Goal: Task Accomplishment & Management: Manage account settings

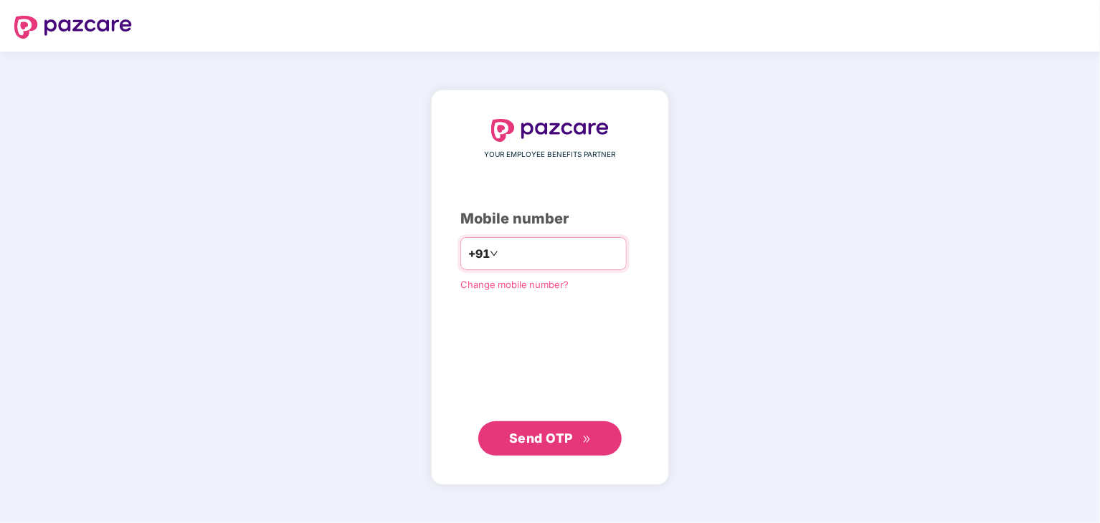
type input "**********"
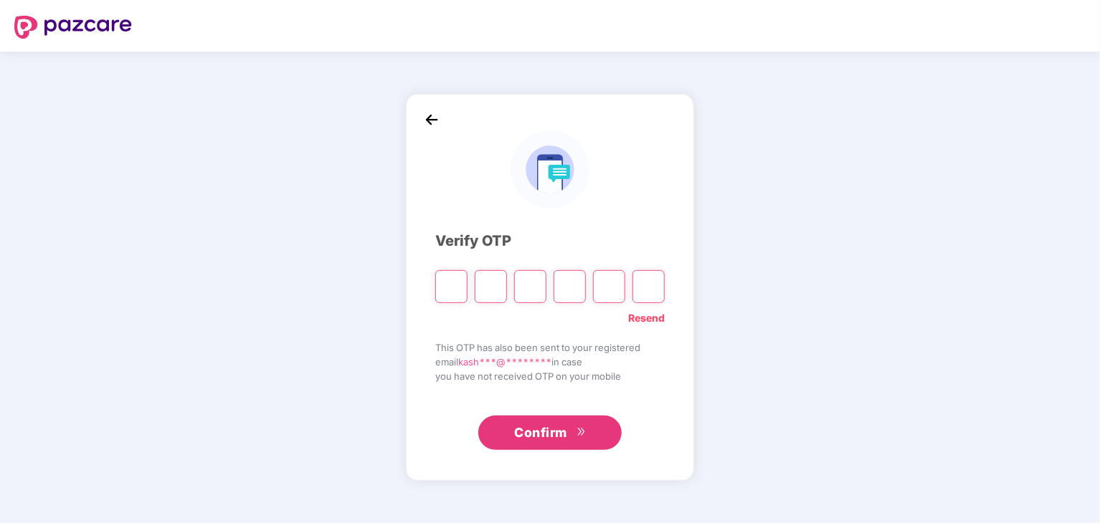
paste input "*"
type input "*"
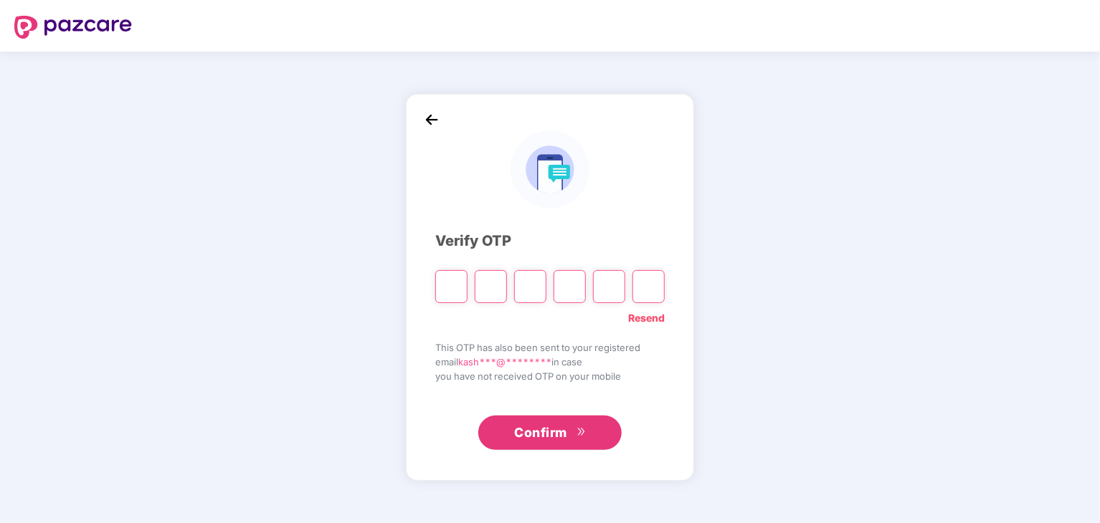
type input "*"
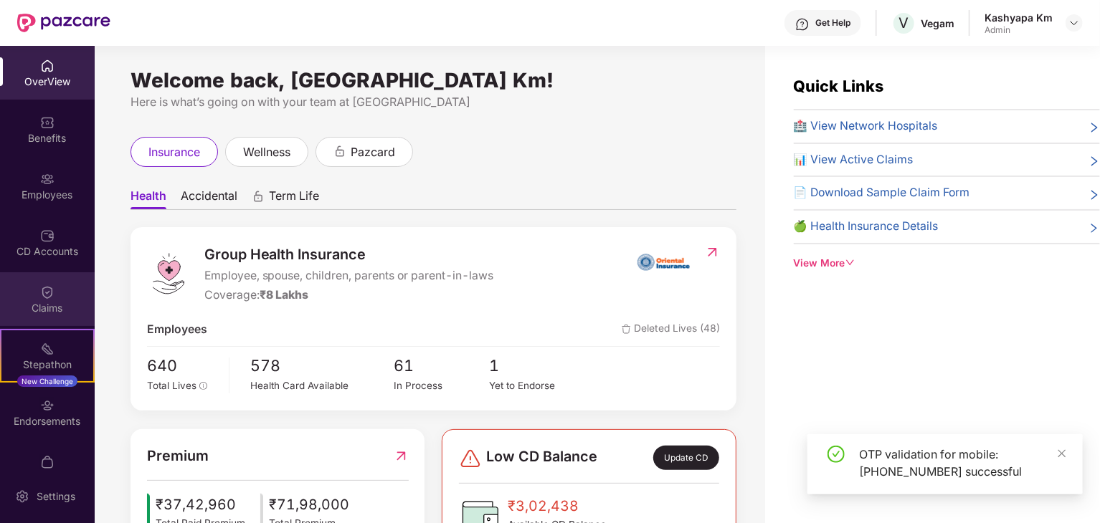
click at [57, 307] on div "Claims" at bounding box center [47, 308] width 95 height 14
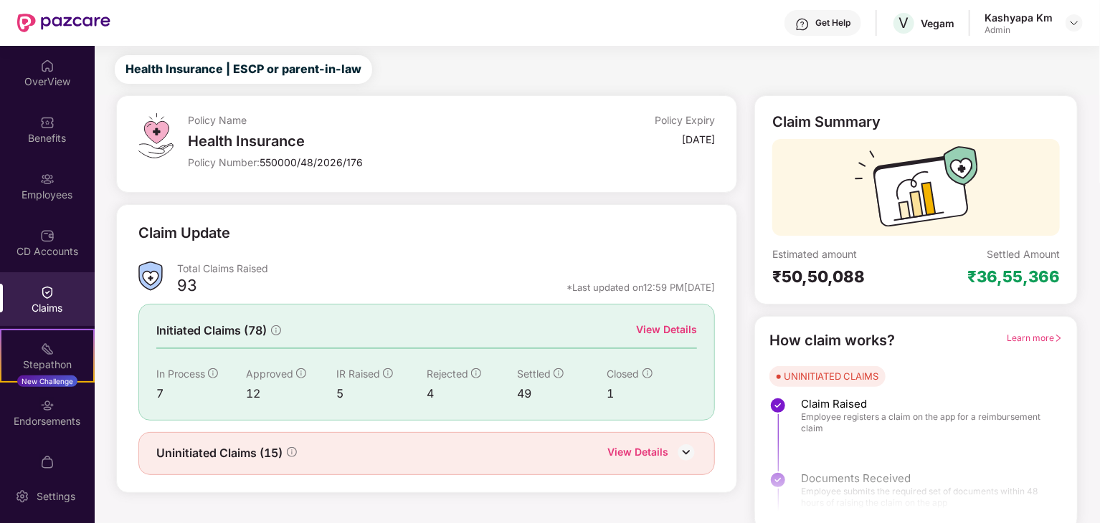
scroll to position [37, 0]
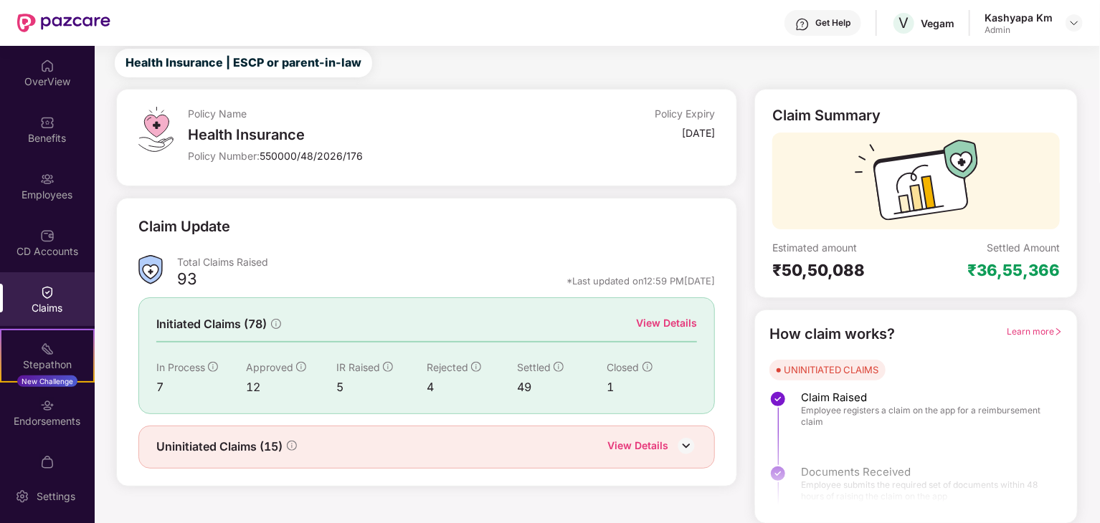
click at [671, 324] on div "View Details" at bounding box center [666, 323] width 61 height 16
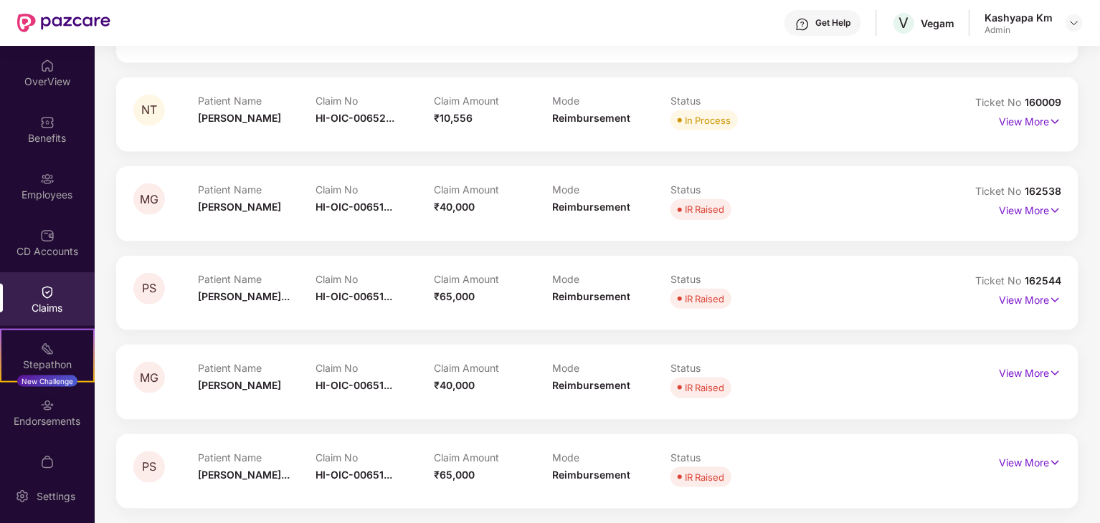
scroll to position [0, 0]
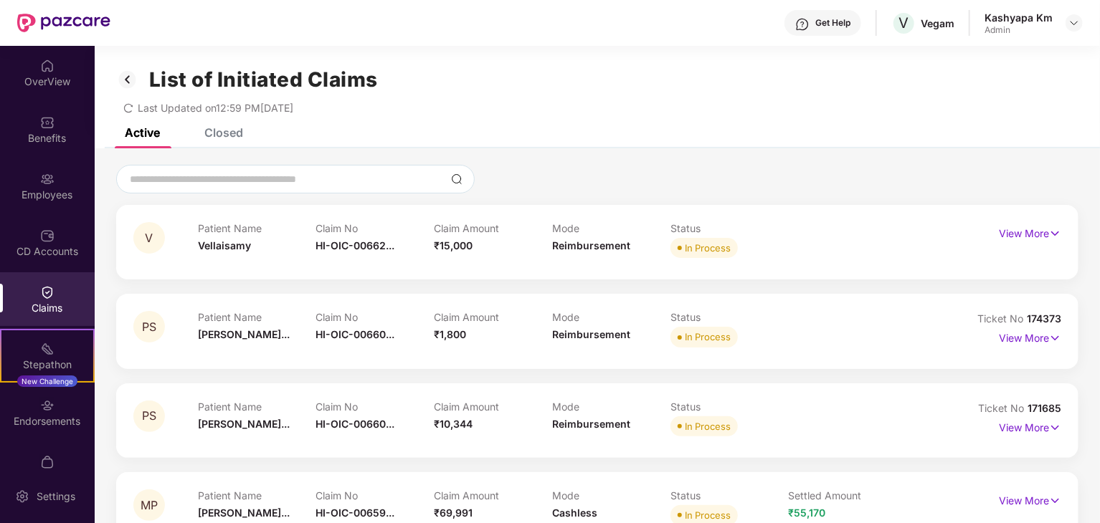
click at [132, 82] on img at bounding box center [127, 79] width 23 height 24
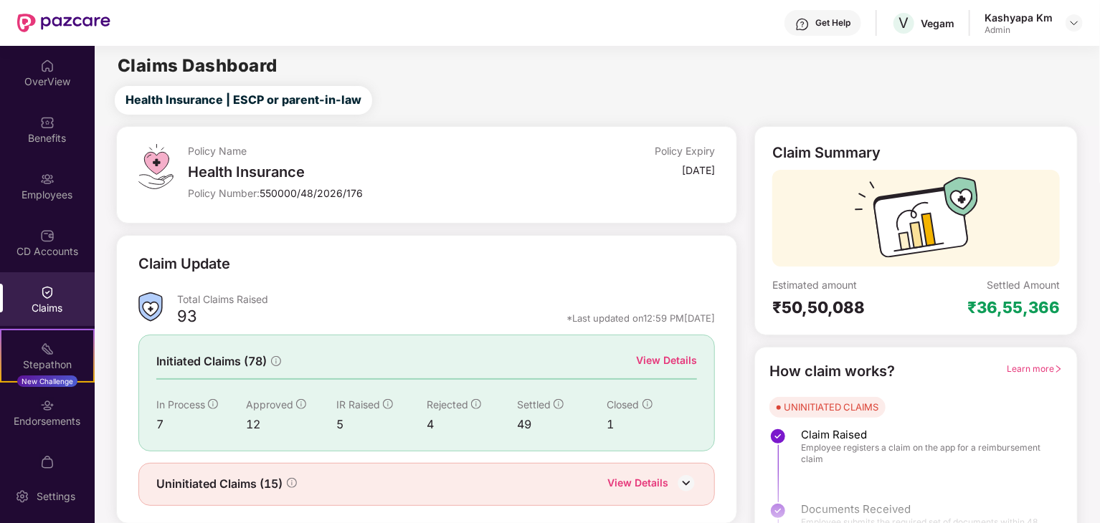
click at [1025, 47] on main "Claims Dashboard Health Insurance | ESCP or parent-in-law Policy Name Health In…" at bounding box center [597, 303] width 1004 height 515
click at [1000, 15] on div "Kashyapa Km" at bounding box center [1018, 18] width 68 height 14
click at [1079, 29] on div at bounding box center [1073, 22] width 17 height 17
click at [1075, 27] on img at bounding box center [1073, 22] width 11 height 11
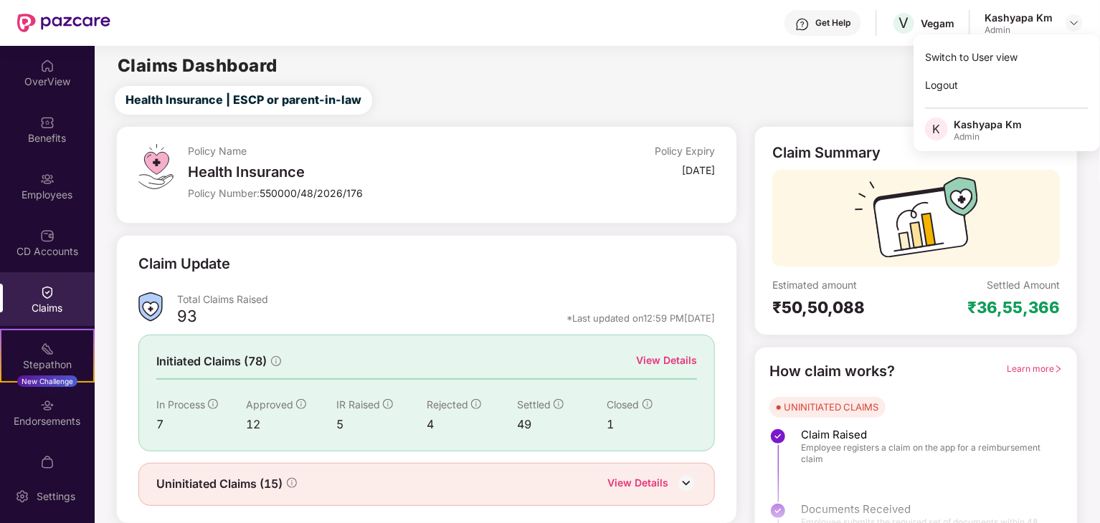
click at [989, 133] on div "Admin" at bounding box center [987, 136] width 68 height 11
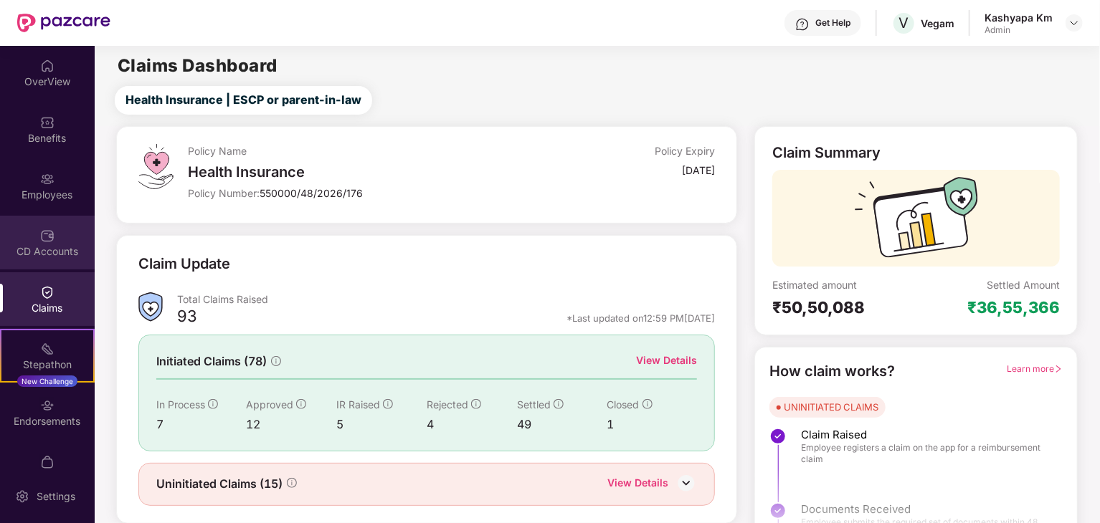
click at [65, 230] on div "CD Accounts" at bounding box center [47, 243] width 95 height 54
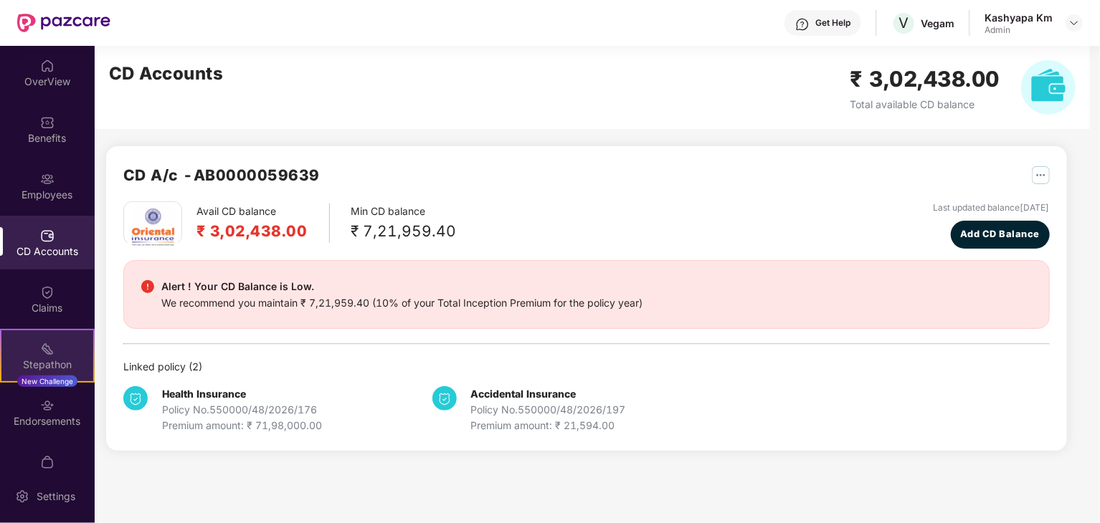
click at [60, 342] on div "Stepathon New Challenge" at bounding box center [47, 356] width 95 height 54
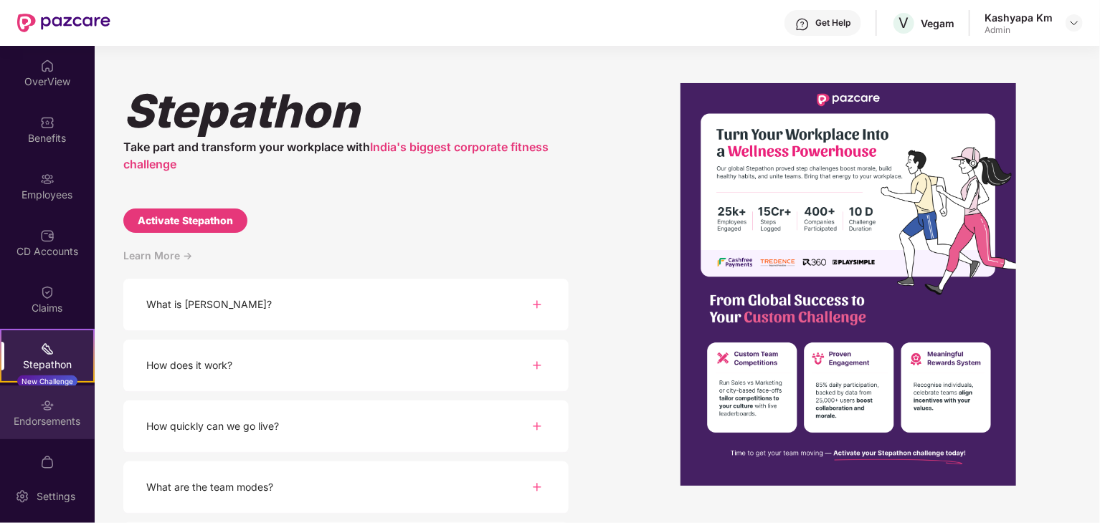
click at [71, 412] on div "Endorsements" at bounding box center [47, 413] width 95 height 54
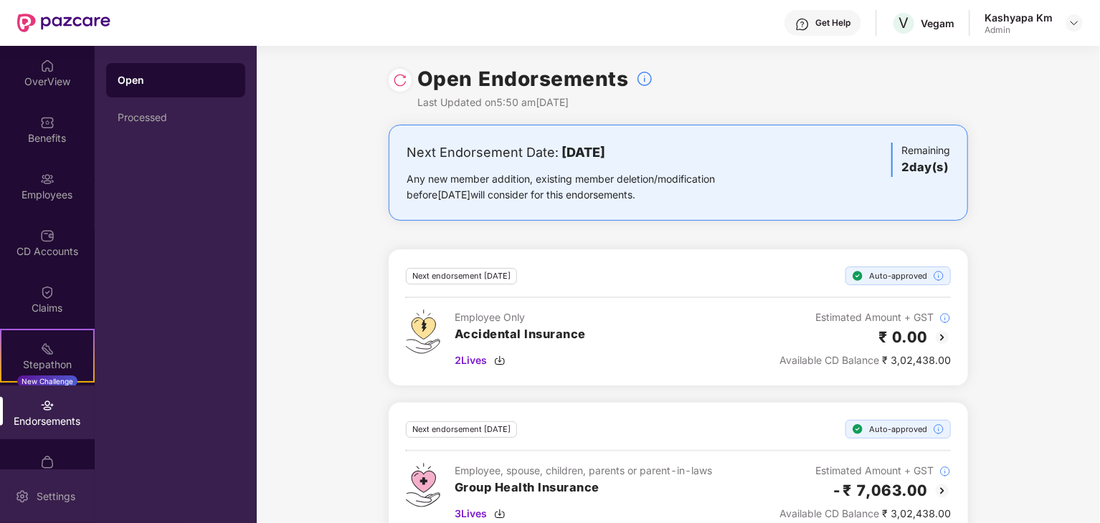
click at [58, 485] on div "Settings" at bounding box center [47, 497] width 95 height 54
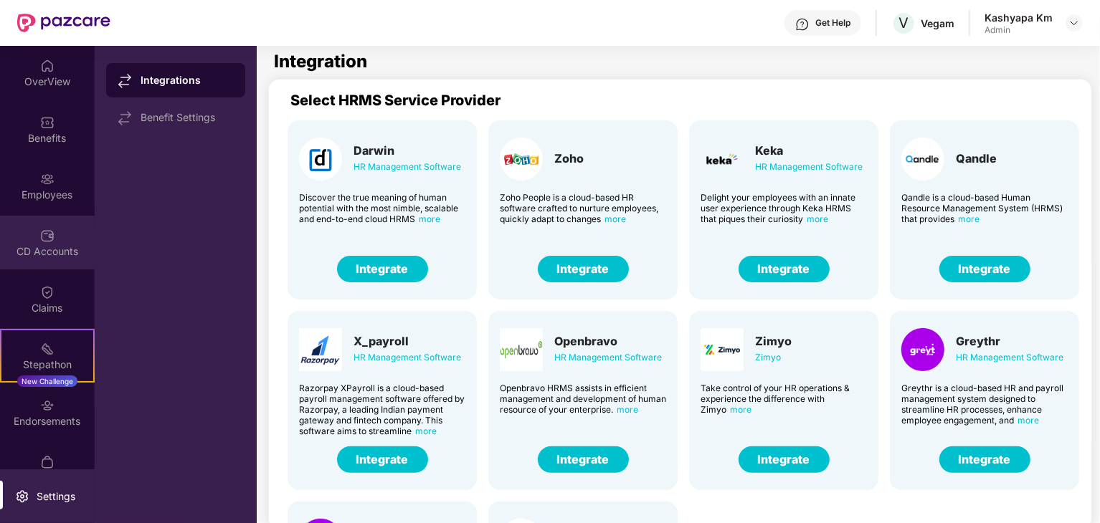
click at [37, 229] on div "CD Accounts" at bounding box center [47, 243] width 95 height 54
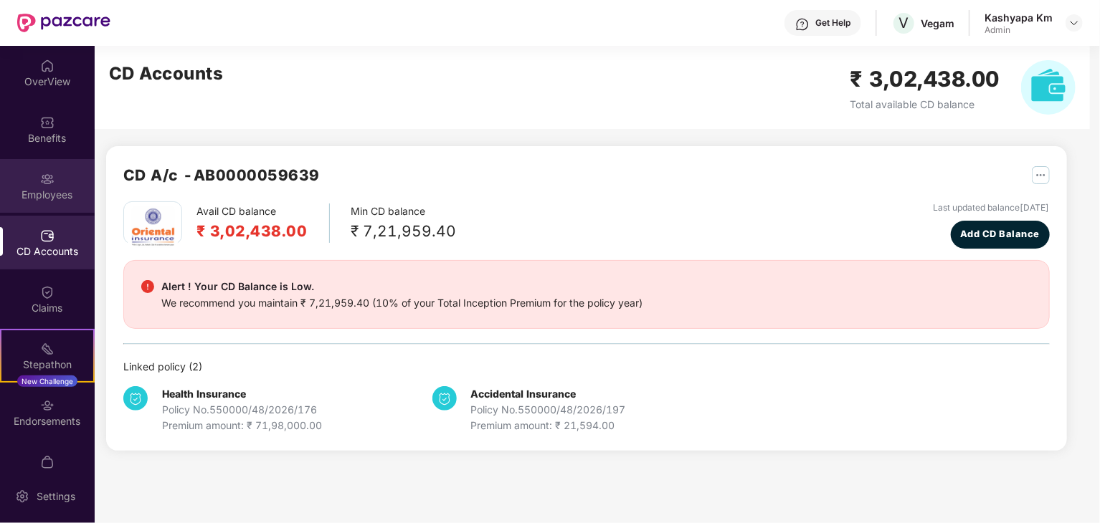
click at [49, 172] on img at bounding box center [47, 179] width 14 height 14
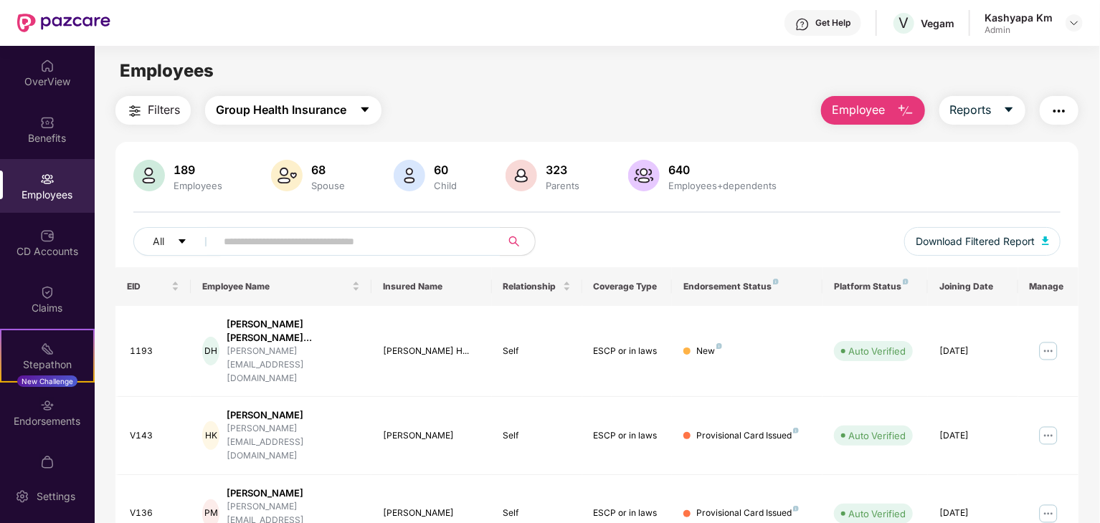
click at [295, 106] on span "Group Health Insurance" at bounding box center [281, 110] width 130 height 18
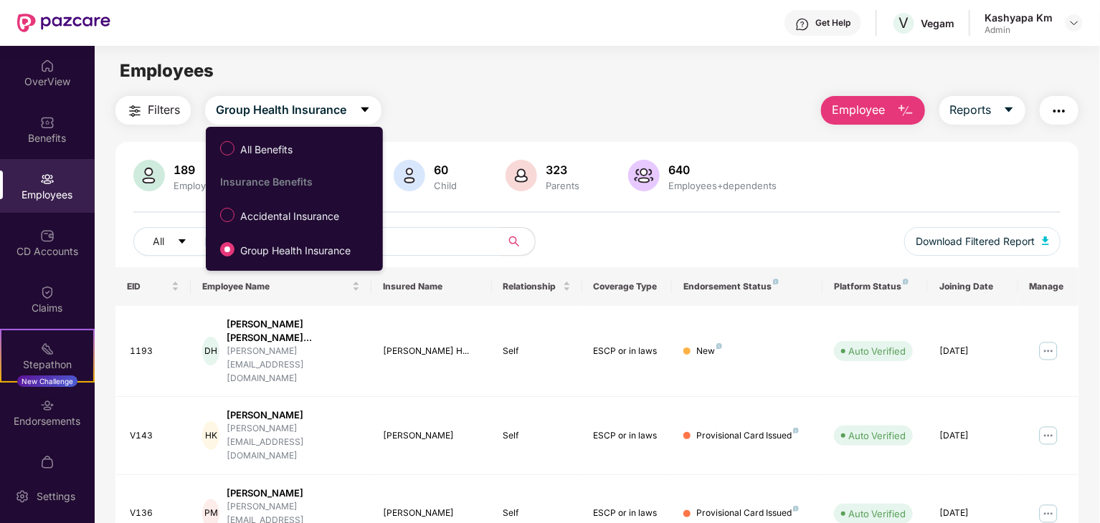
click at [631, 86] on main "Employees Filters Group Health Insurance Employee Reports 189 Employees 68 Spou…" at bounding box center [597, 307] width 1004 height 523
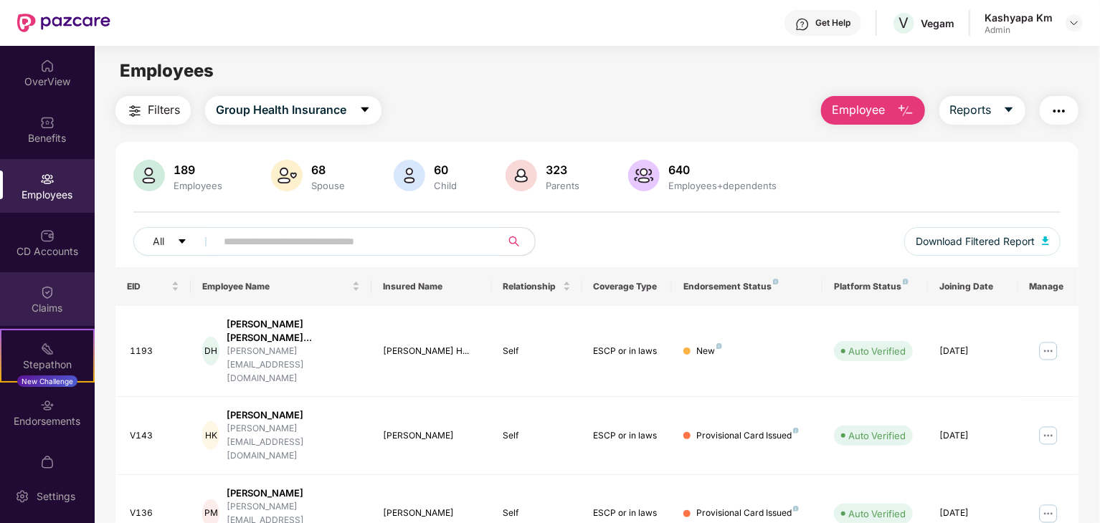
click at [57, 306] on div "Claims" at bounding box center [47, 308] width 95 height 14
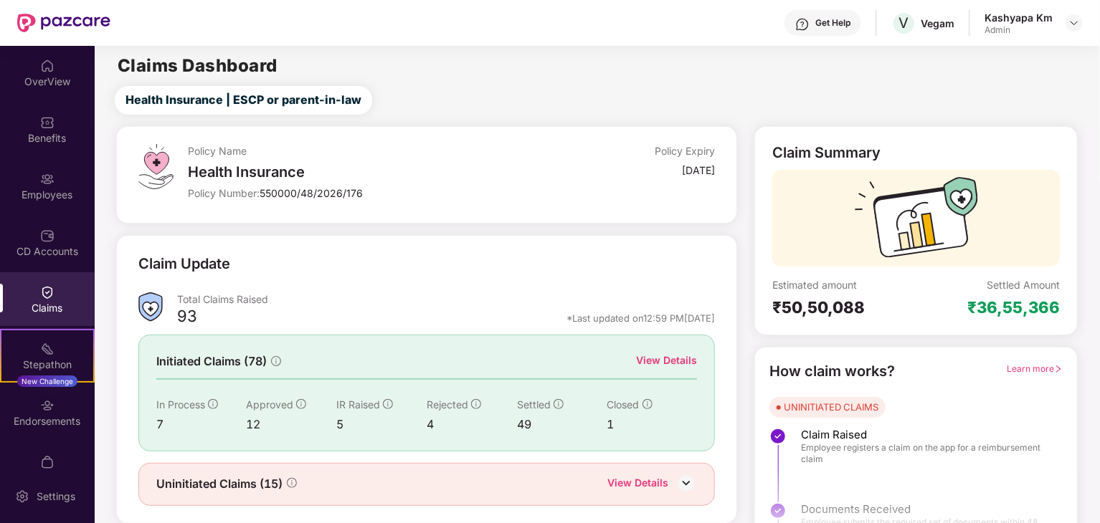
scroll to position [37, 0]
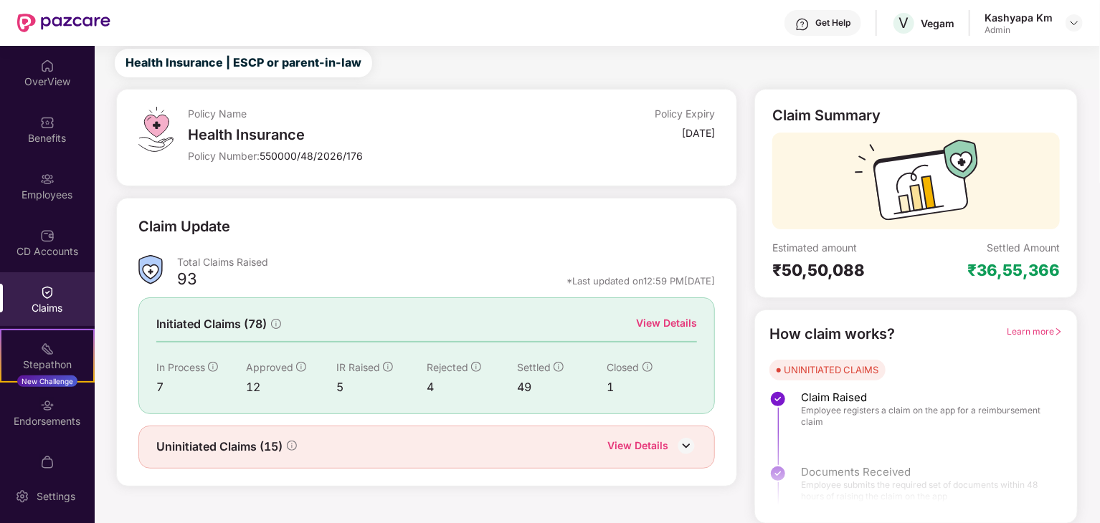
click at [694, 448] on img at bounding box center [686, 446] width 22 height 22
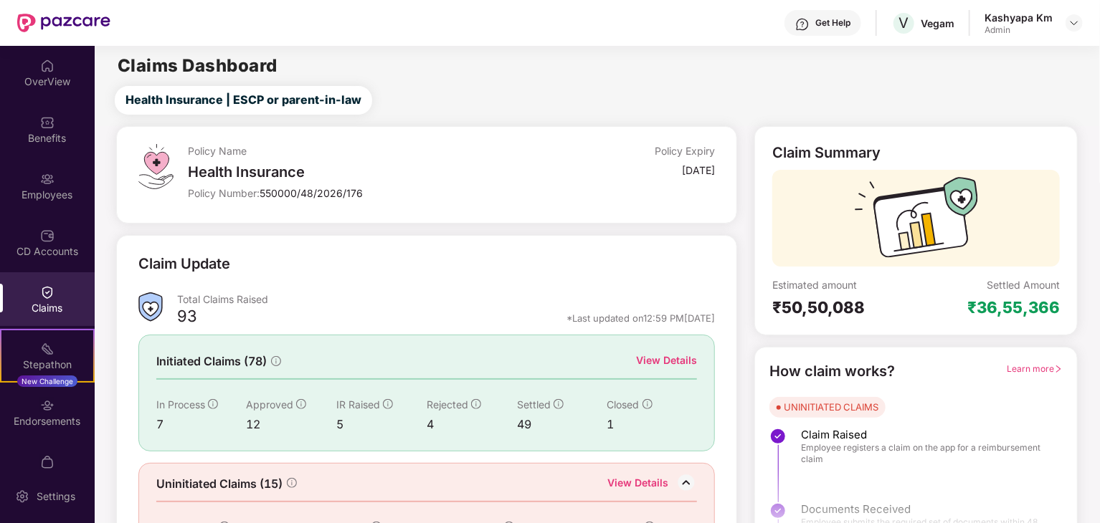
scroll to position [5, 0]
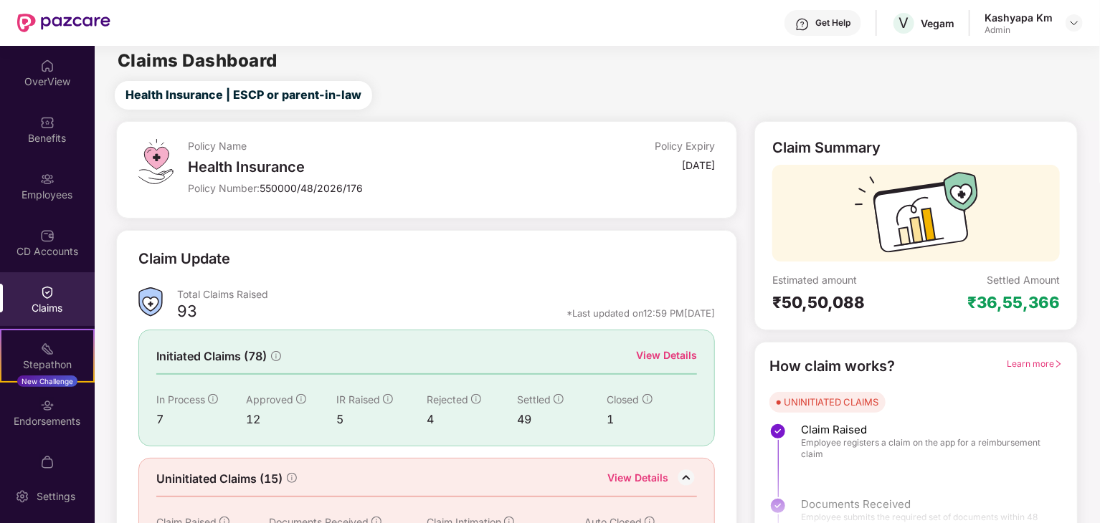
click at [676, 353] on div "View Details" at bounding box center [666, 356] width 61 height 16
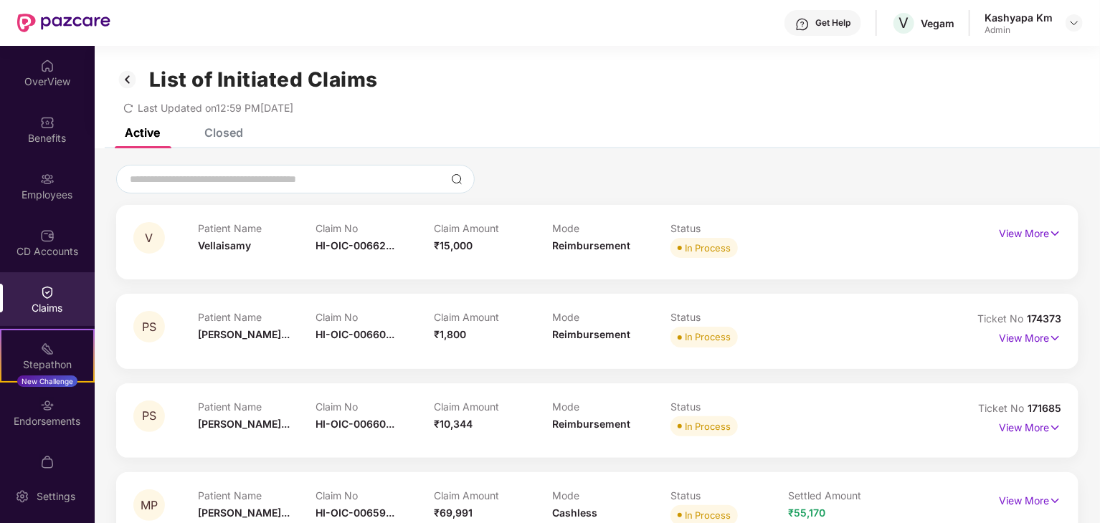
click at [129, 75] on img at bounding box center [127, 79] width 23 height 24
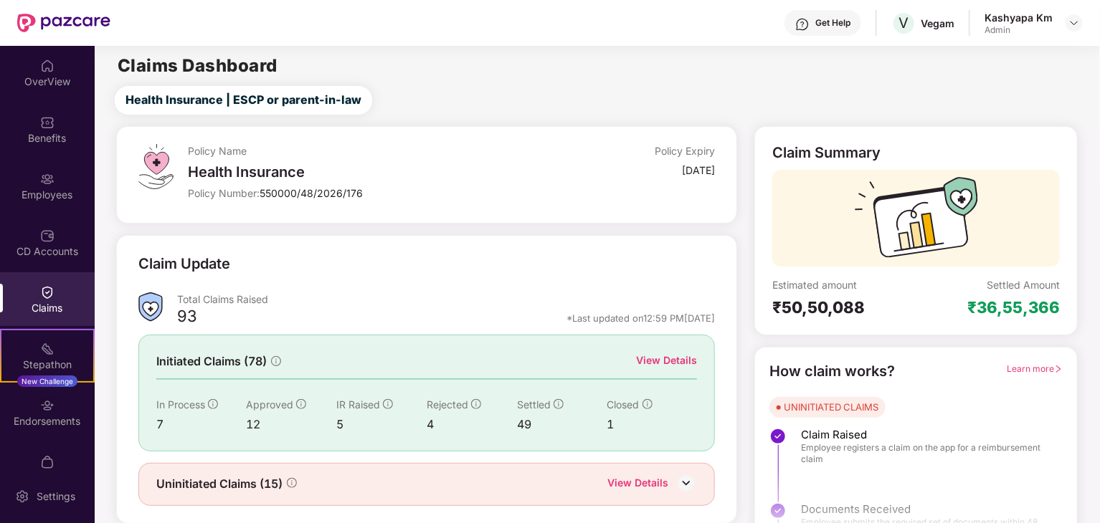
click at [34, 296] on div "Claims" at bounding box center [47, 299] width 95 height 54
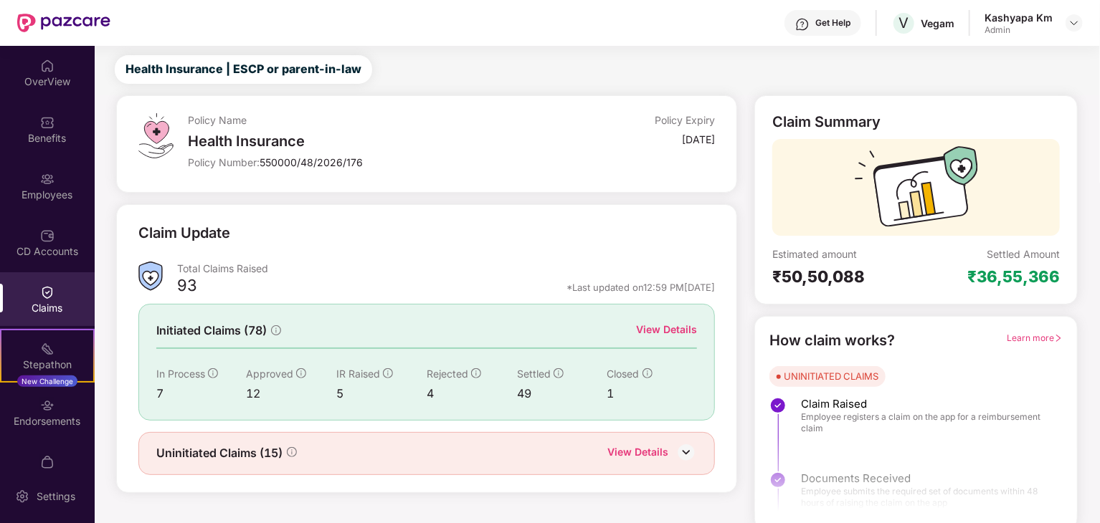
scroll to position [37, 0]
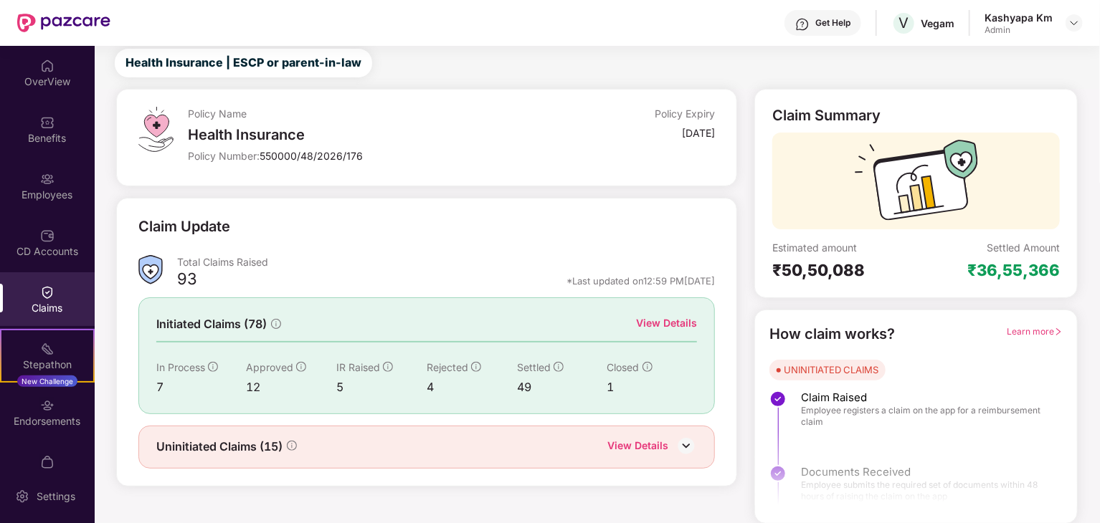
click at [670, 315] on div "View Details" at bounding box center [666, 323] width 61 height 16
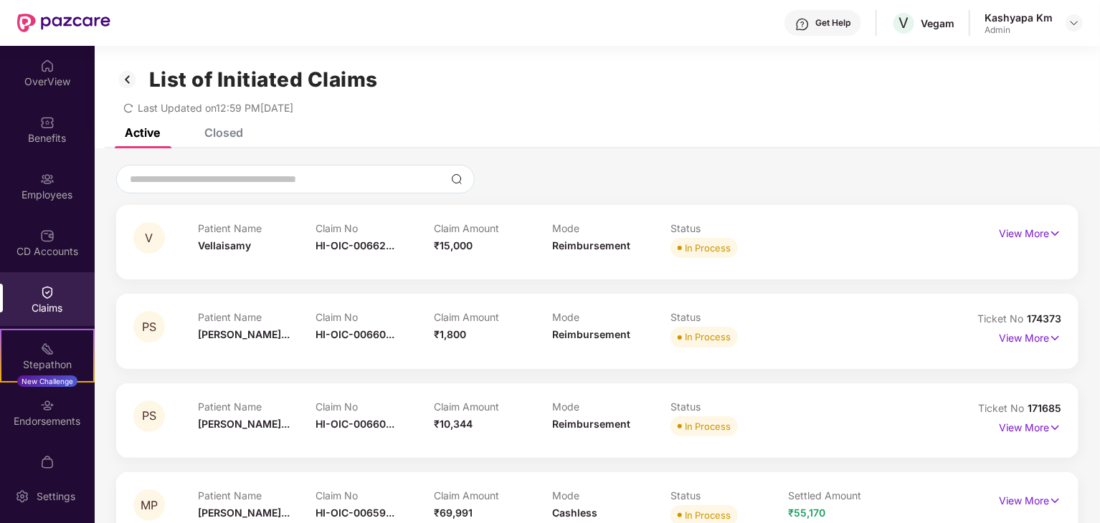
click at [121, 77] on img at bounding box center [127, 79] width 23 height 24
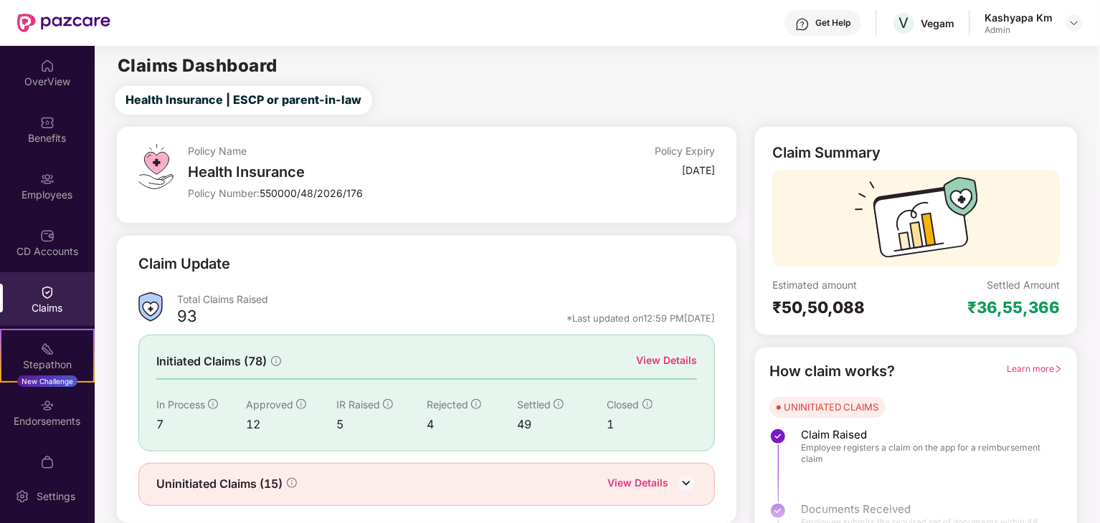
scroll to position [37, 0]
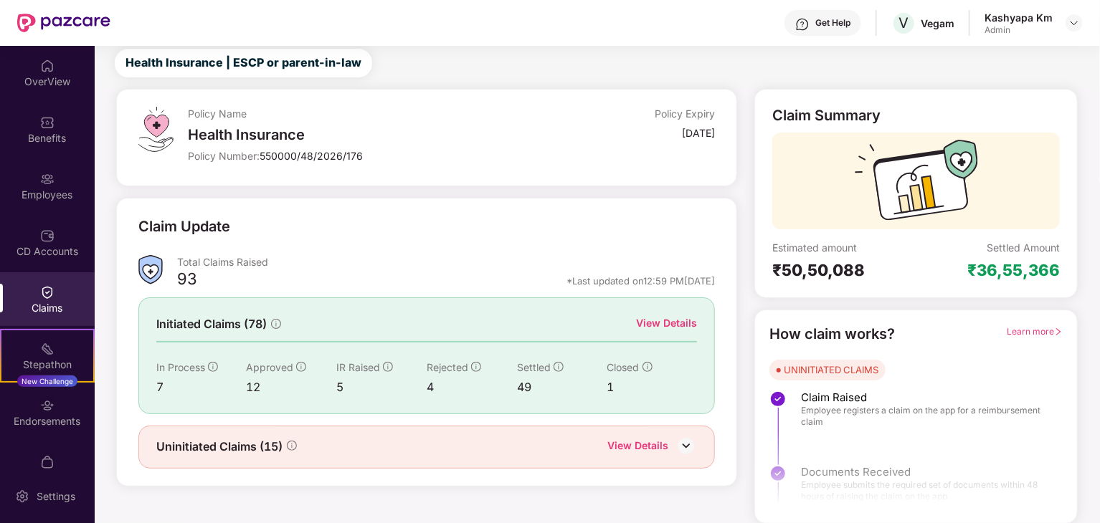
click at [691, 442] on img at bounding box center [686, 446] width 22 height 22
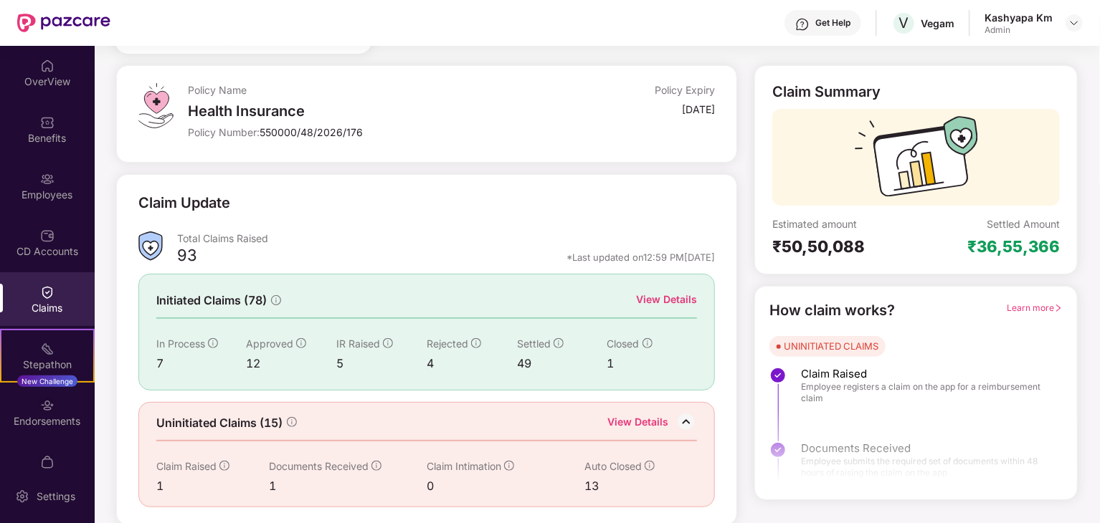
scroll to position [0, 0]
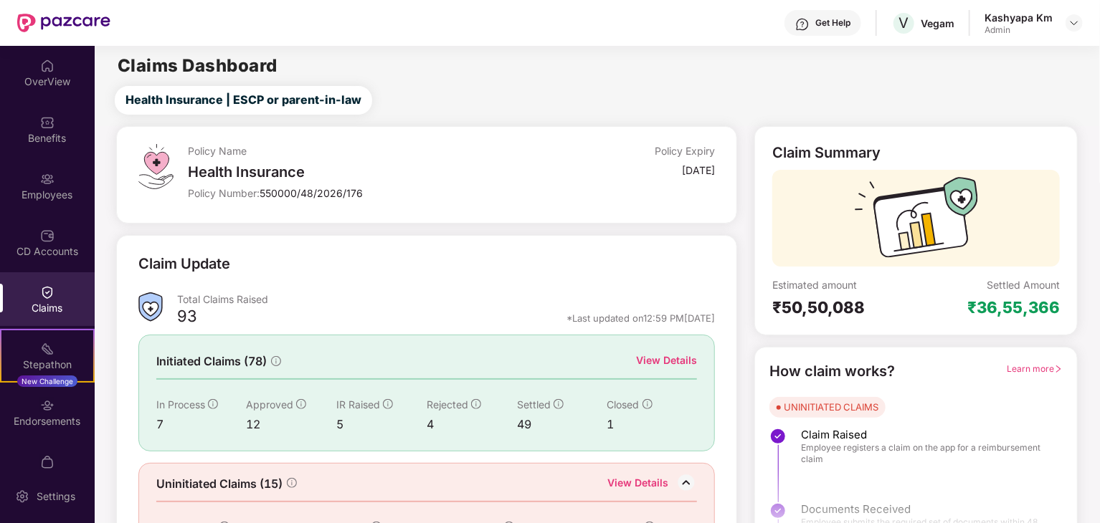
click at [659, 362] on div "View Details" at bounding box center [666, 361] width 61 height 16
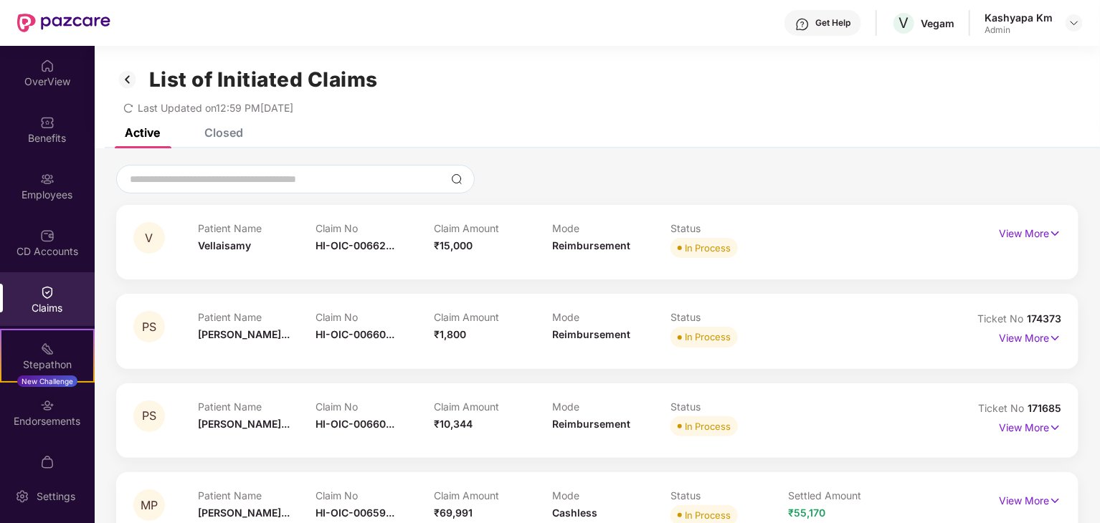
click at [128, 72] on img at bounding box center [127, 79] width 23 height 24
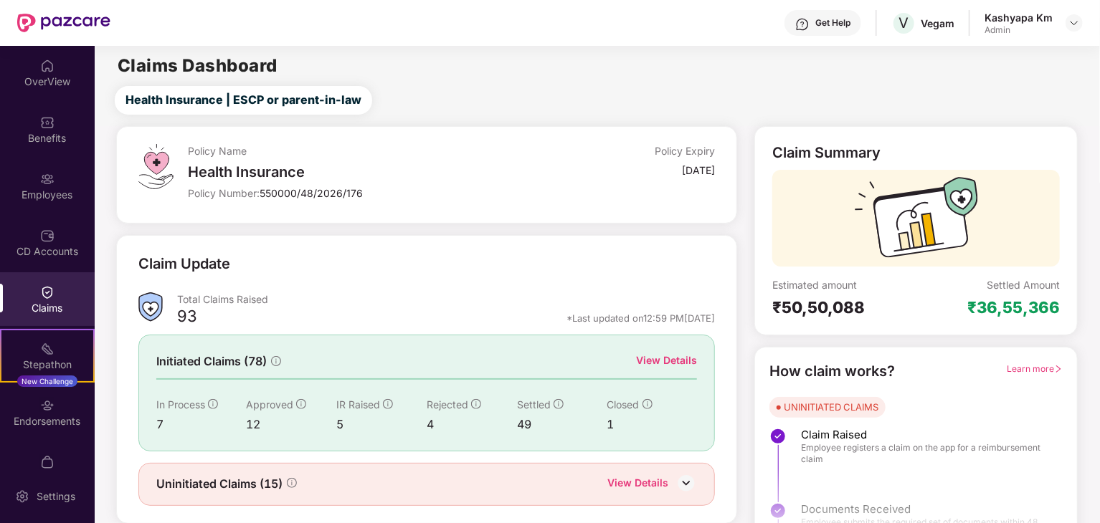
click at [52, 290] on div "Claims" at bounding box center [47, 299] width 95 height 54
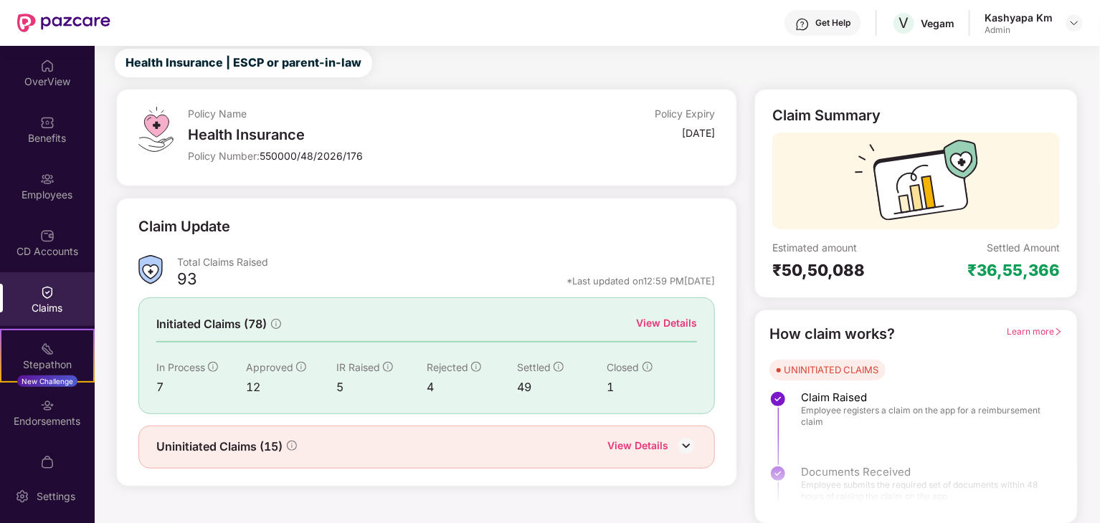
click at [685, 445] on img at bounding box center [686, 446] width 22 height 22
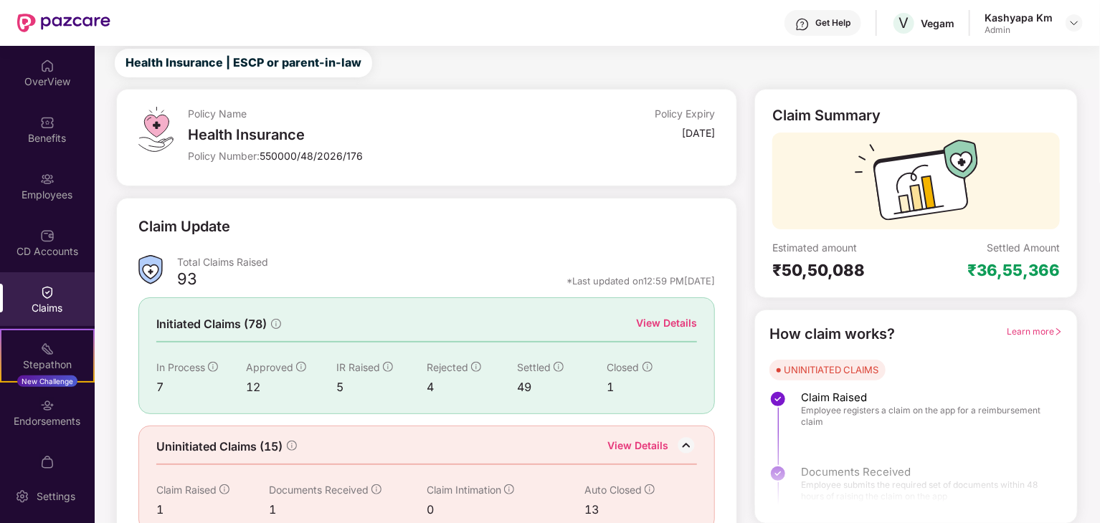
scroll to position [61, 0]
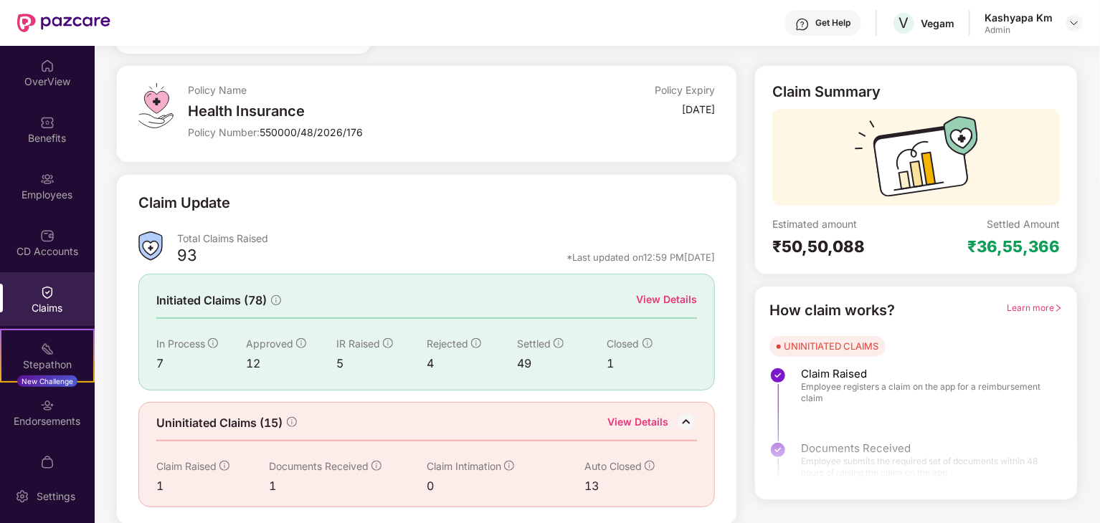
click at [664, 306] on div "View Details" at bounding box center [666, 300] width 61 height 16
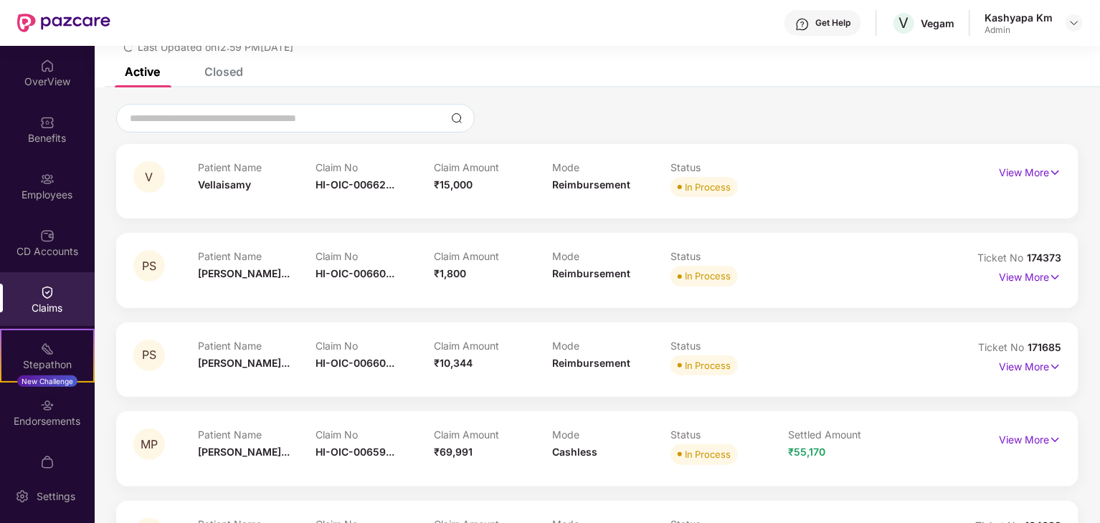
scroll to position [0, 0]
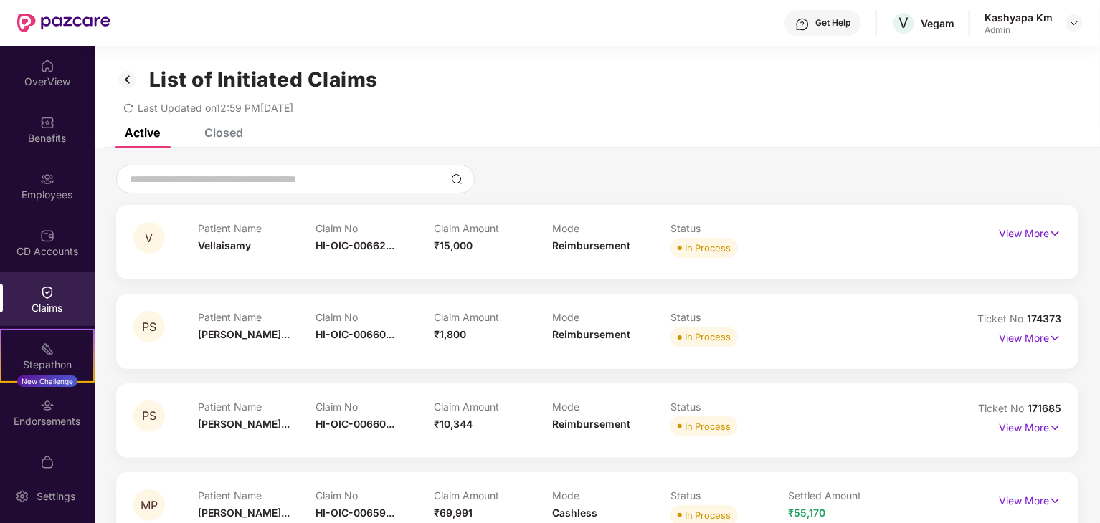
click at [125, 83] on img at bounding box center [127, 79] width 23 height 24
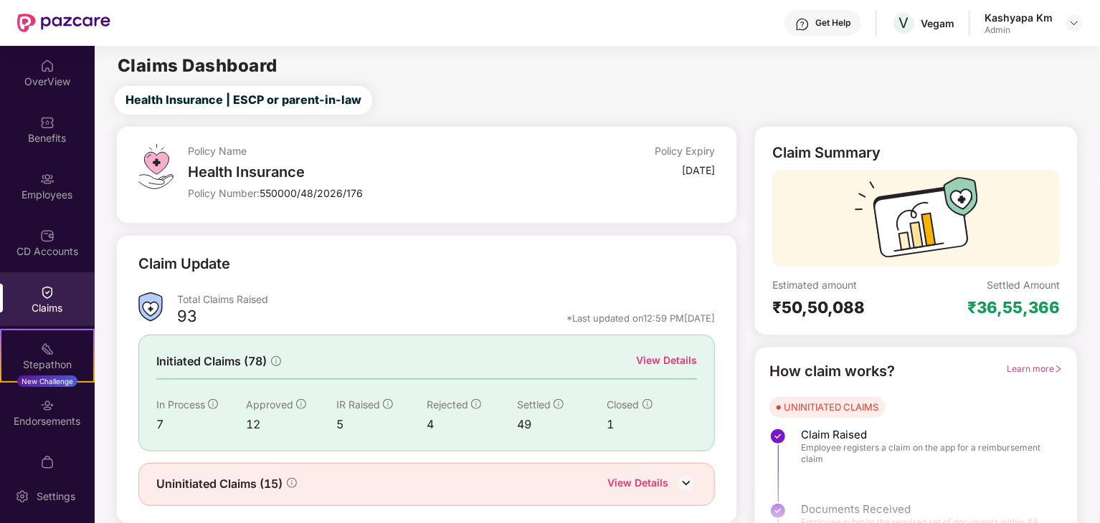
scroll to position [37, 0]
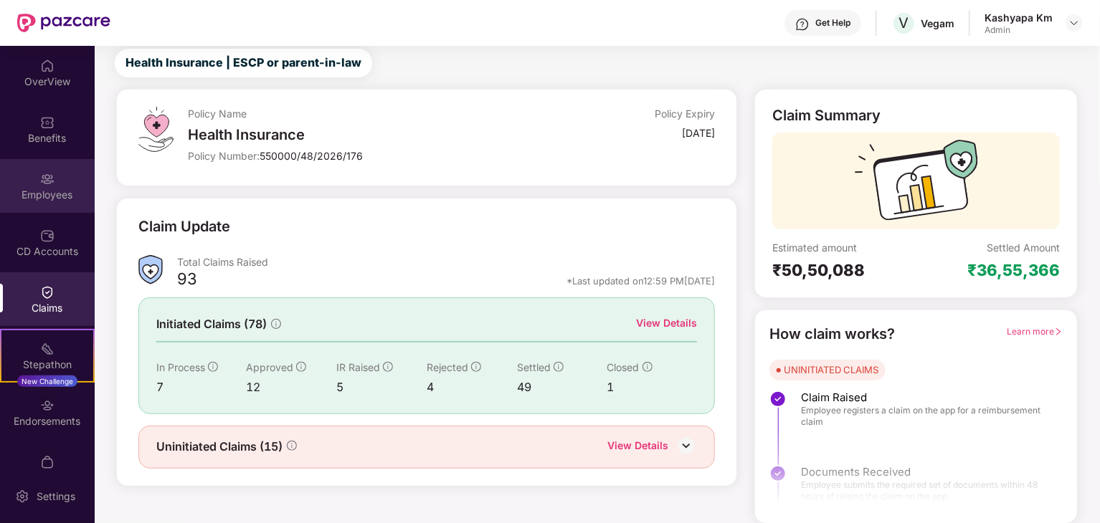
click at [39, 204] on div "Employees" at bounding box center [47, 186] width 95 height 54
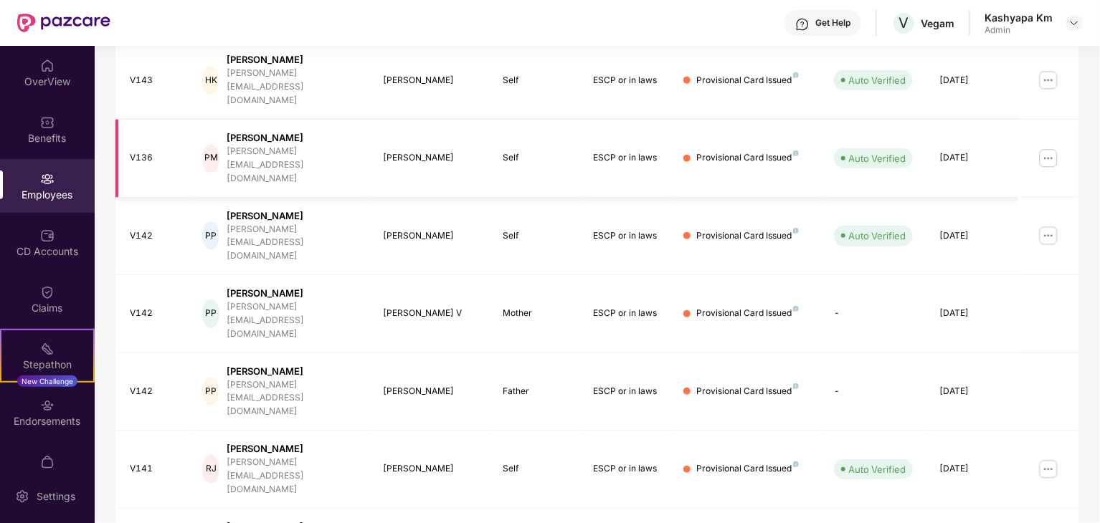
scroll to position [356, 0]
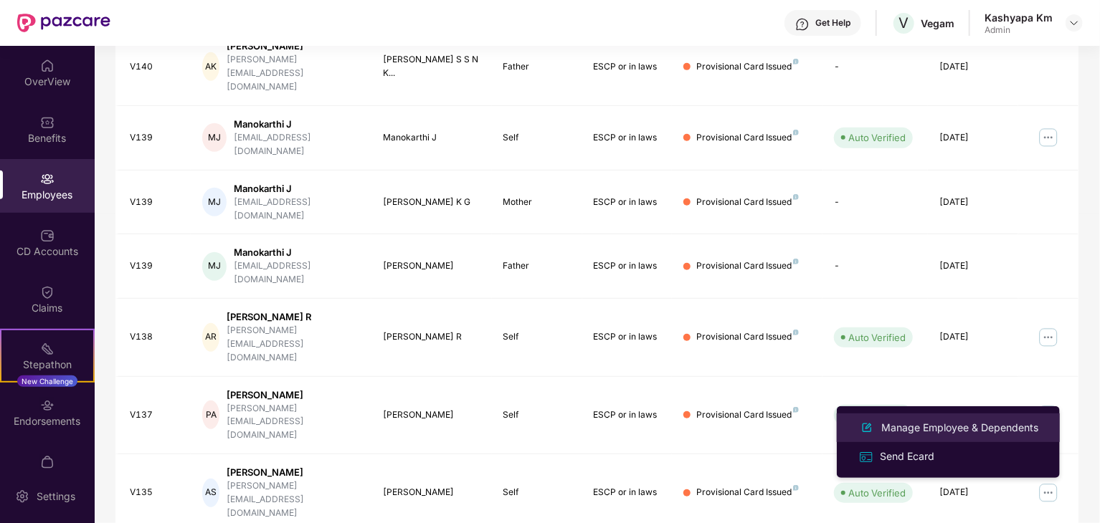
click at [932, 430] on div "Manage Employee & Dependents" at bounding box center [959, 428] width 163 height 16
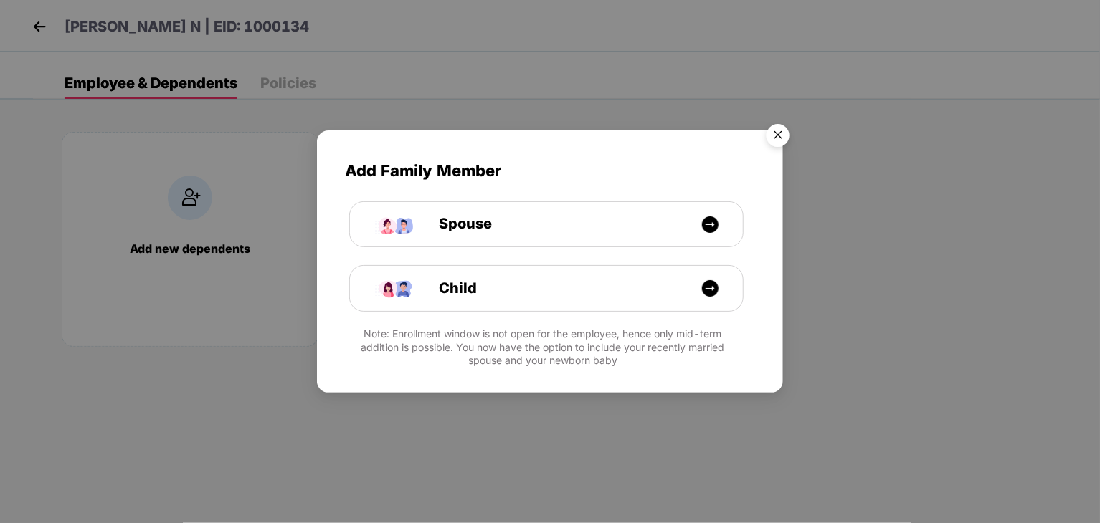
click at [774, 138] on img "Close" at bounding box center [778, 138] width 40 height 40
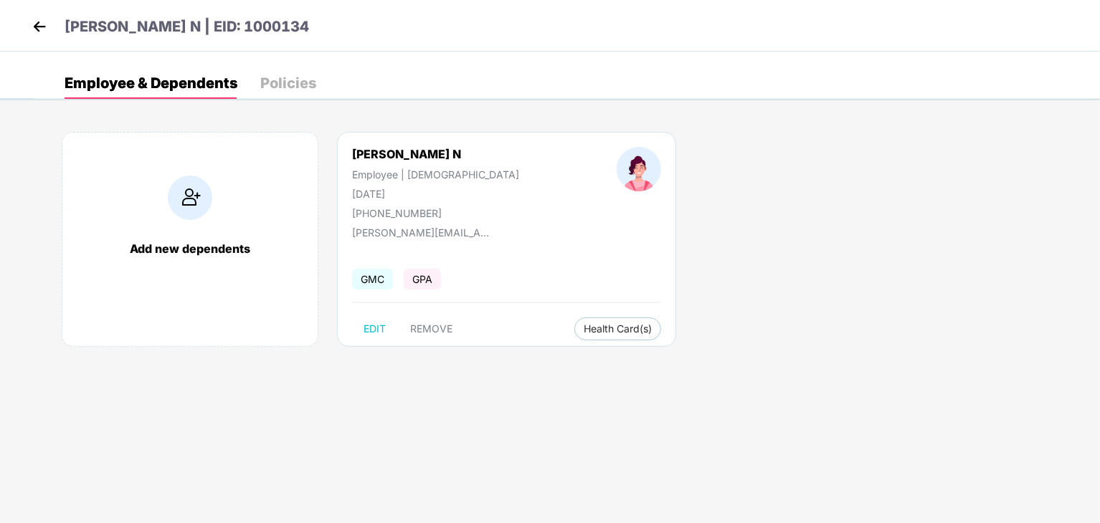
click at [40, 16] on img at bounding box center [40, 27] width 22 height 22
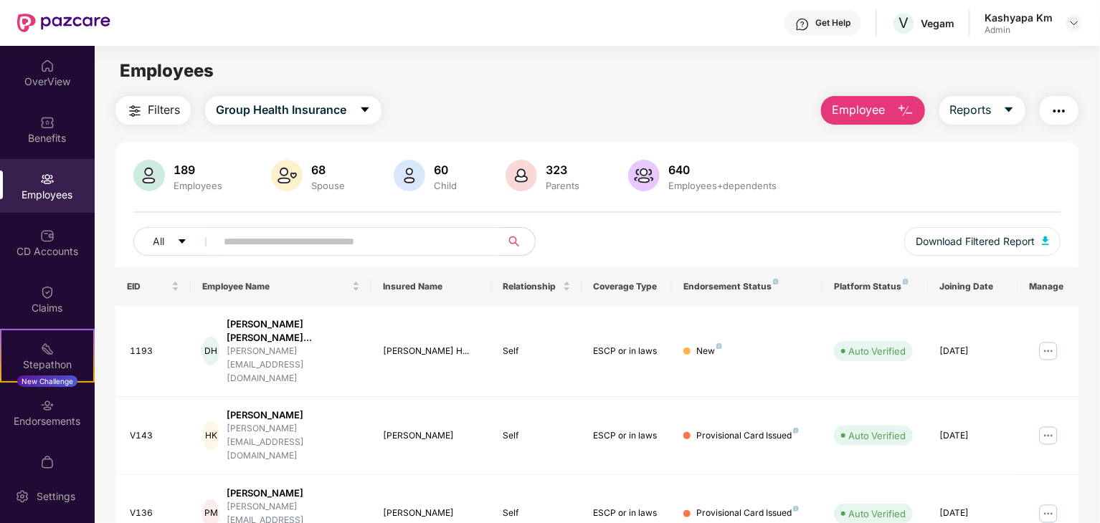
click at [371, 247] on input "text" at bounding box center [352, 242] width 257 height 22
type input "*"
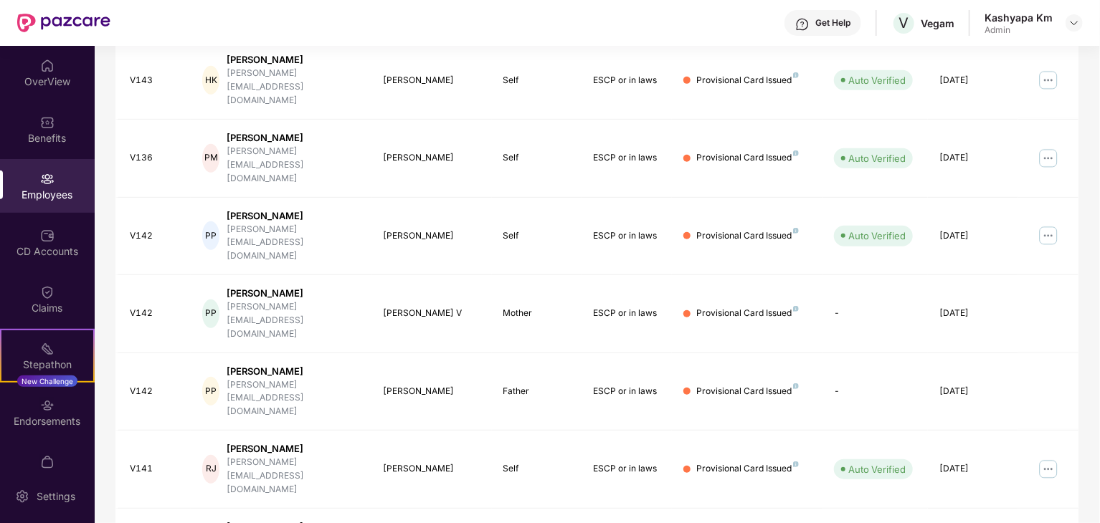
scroll to position [0, 0]
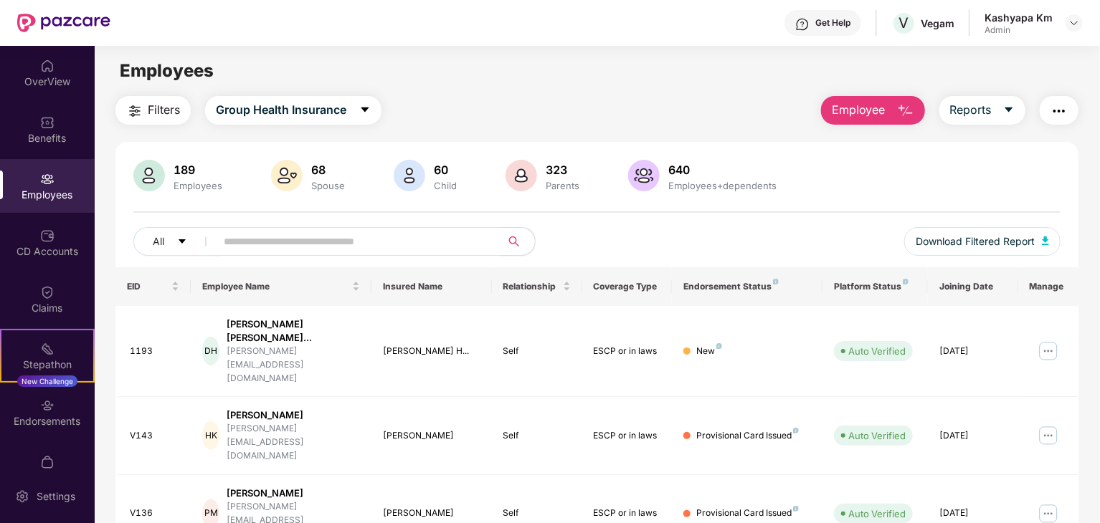
click at [344, 242] on input "text" at bounding box center [352, 242] width 257 height 22
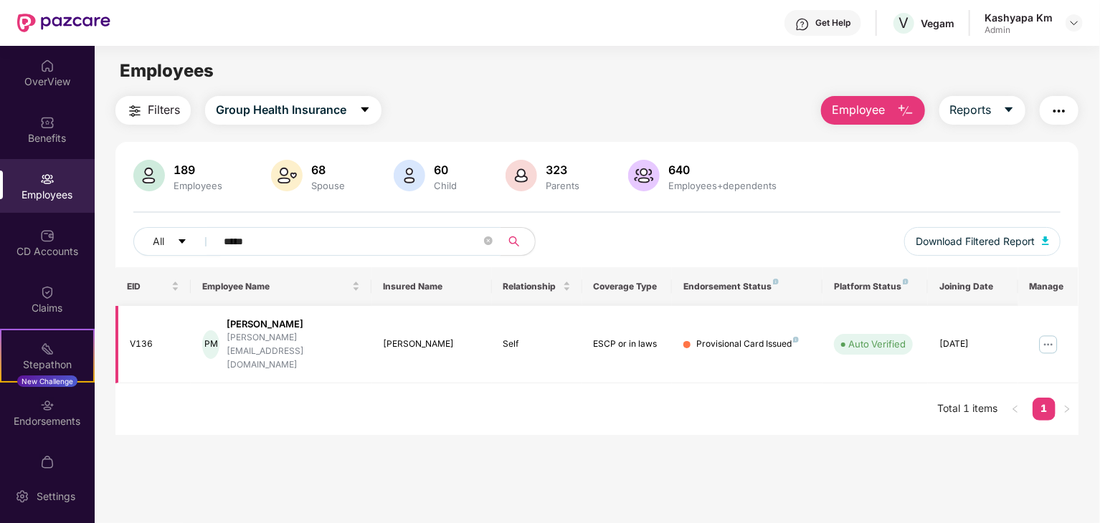
type input "*****"
click at [1049, 333] on img at bounding box center [1048, 344] width 23 height 23
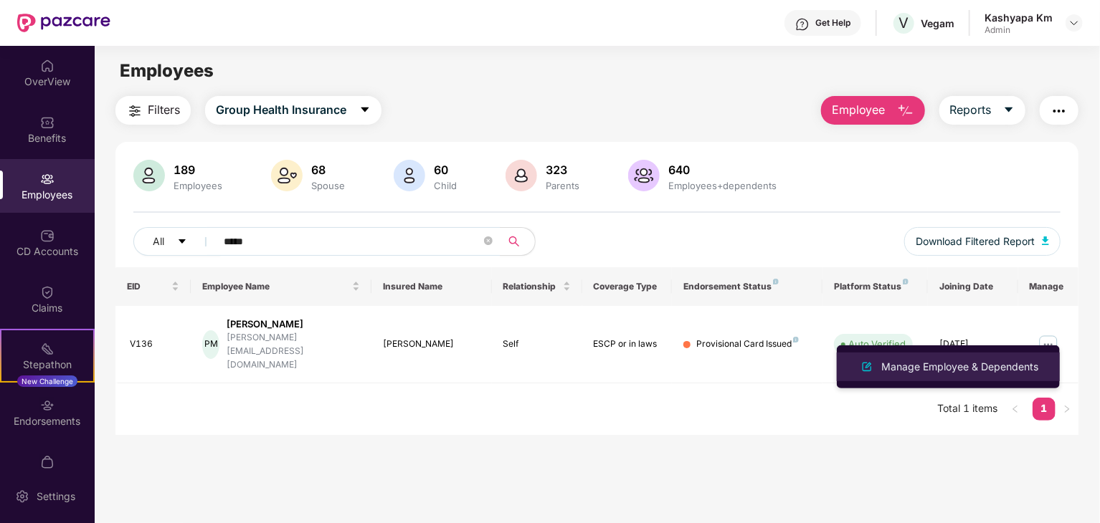
click at [969, 367] on div "Manage Employee & Dependents" at bounding box center [959, 367] width 163 height 16
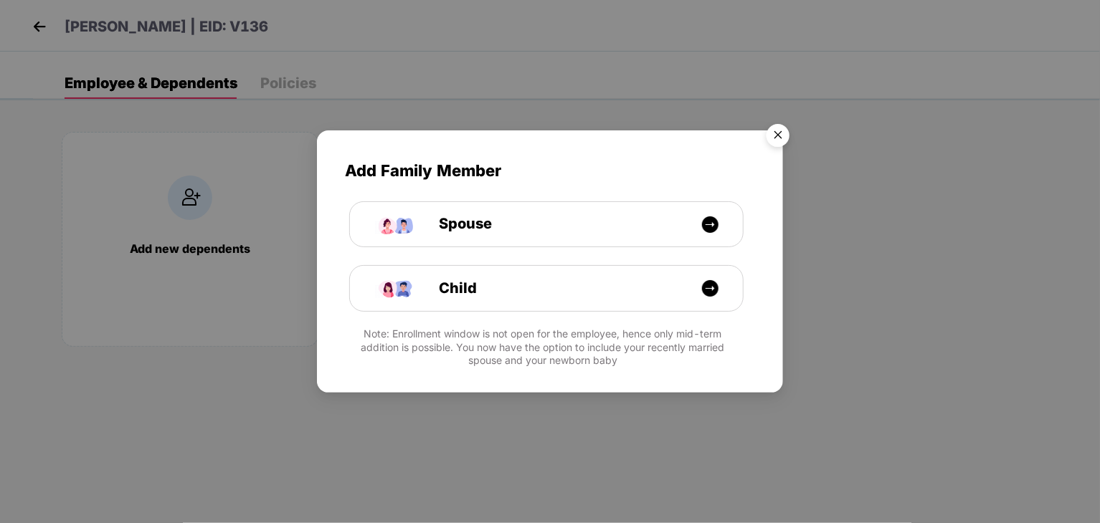
click at [780, 138] on img "Close" at bounding box center [778, 138] width 40 height 40
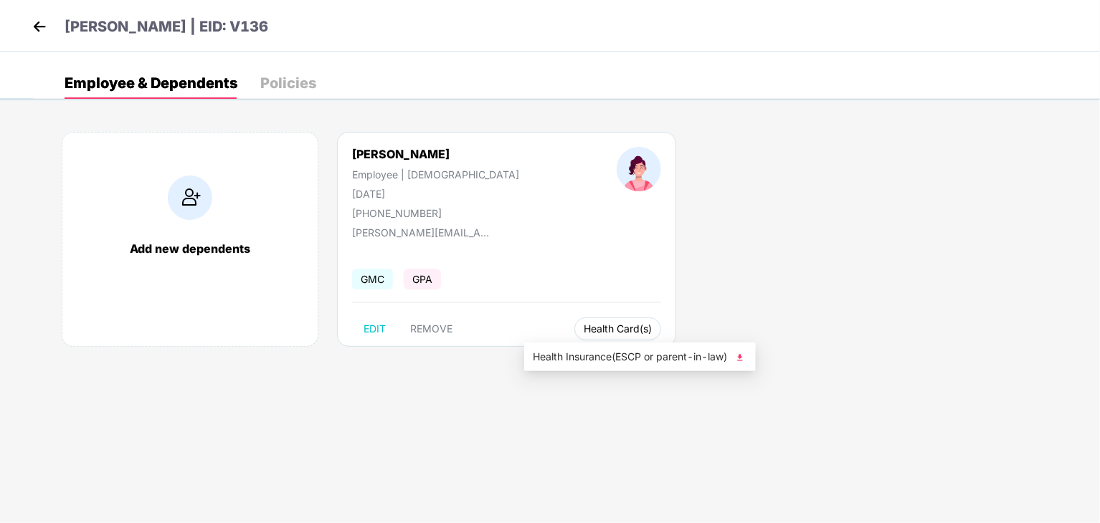
click at [585, 330] on span "Health Card(s)" at bounding box center [617, 328] width 68 height 7
click at [738, 356] on img at bounding box center [740, 358] width 14 height 14
click at [43, 27] on img at bounding box center [40, 27] width 22 height 22
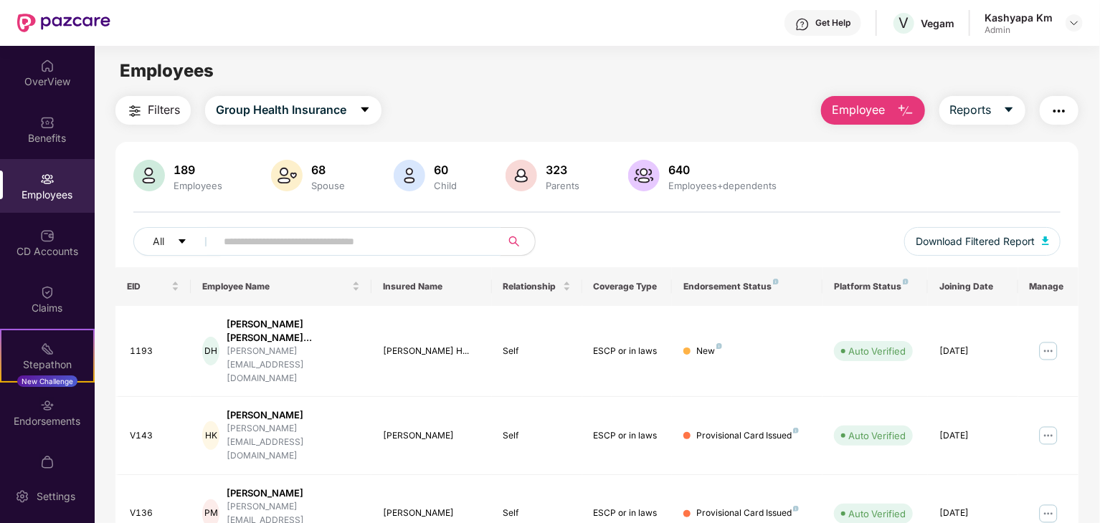
click at [346, 247] on input "text" at bounding box center [352, 242] width 257 height 22
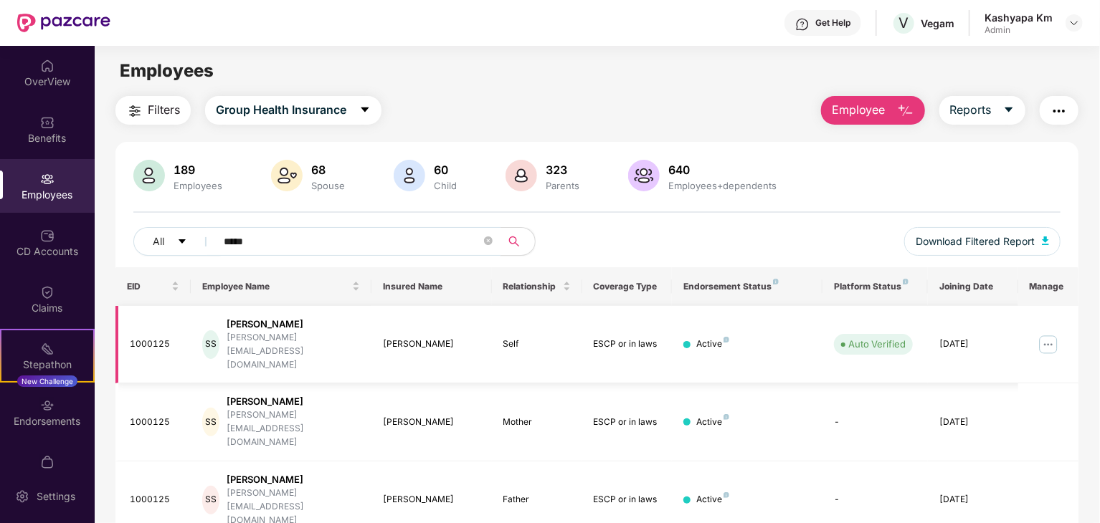
type input "*****"
click at [1047, 333] on img at bounding box center [1048, 344] width 23 height 23
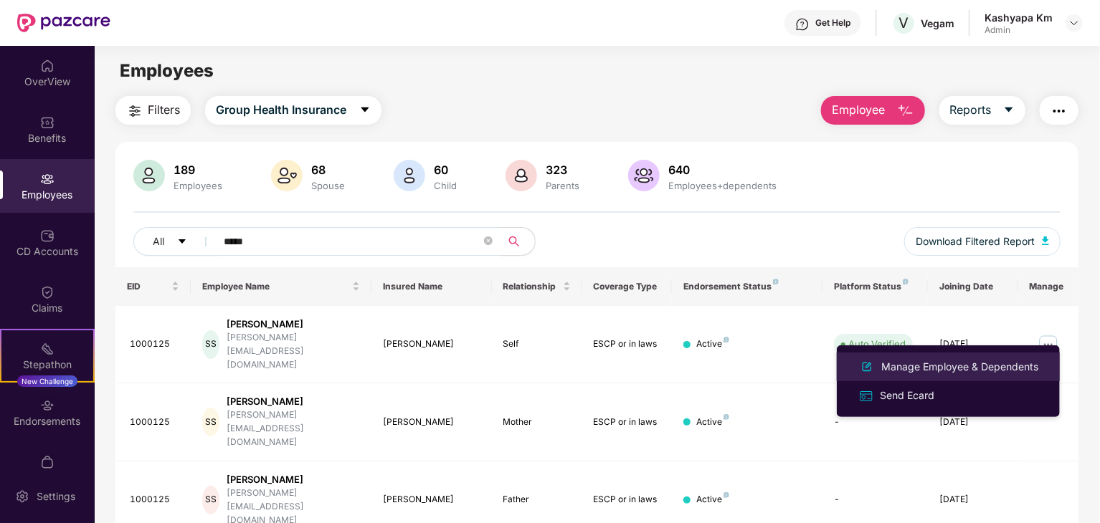
click at [918, 371] on div "Manage Employee & Dependents" at bounding box center [959, 367] width 163 height 16
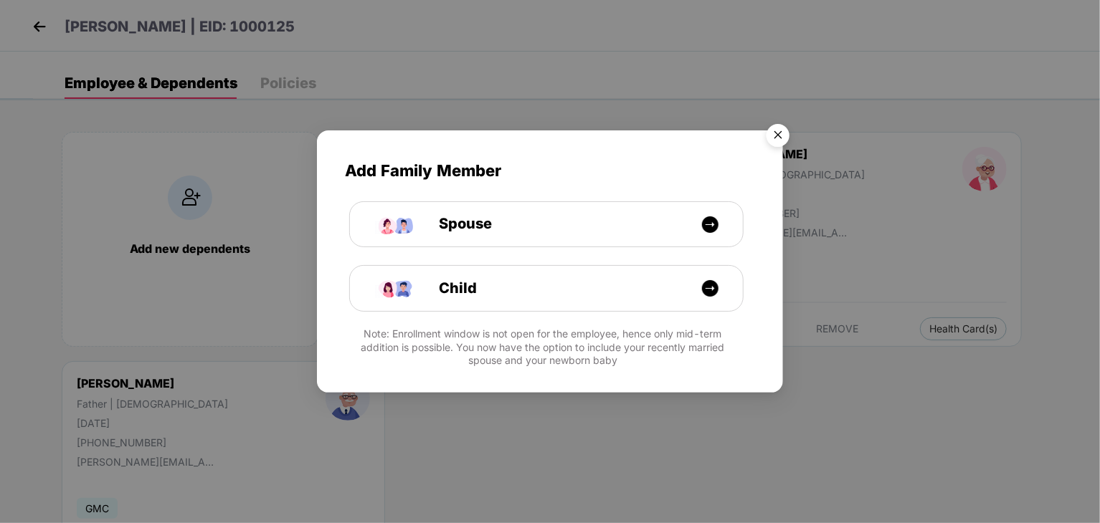
click at [773, 133] on img "Close" at bounding box center [778, 138] width 40 height 40
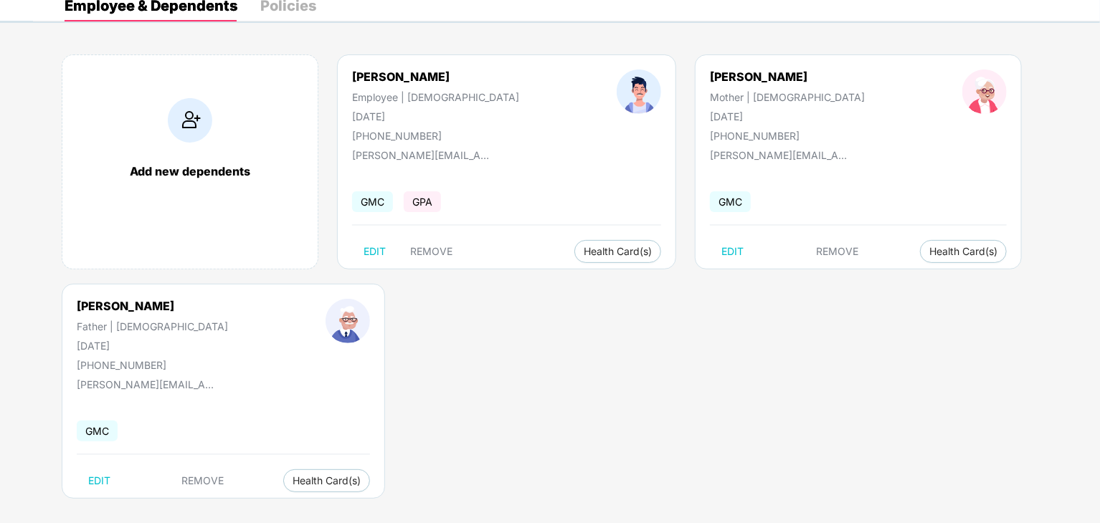
scroll to position [80, 0]
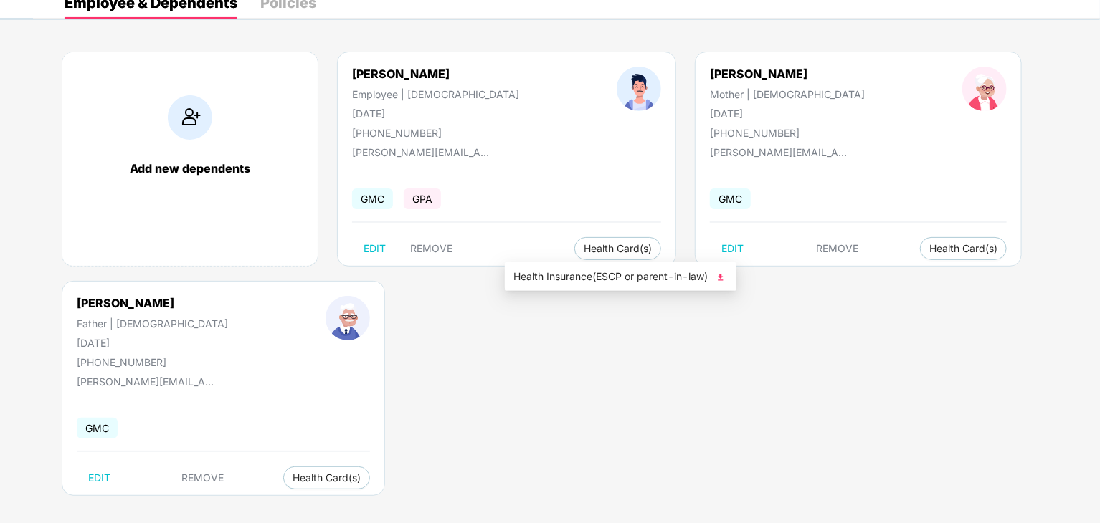
click at [720, 275] on img at bounding box center [720, 277] width 14 height 14
click at [639, 394] on div "Add new dependents Shabin Sebastian Employee | Male 18 Sept 1995 +917907730376 …" at bounding box center [566, 281] width 1067 height 502
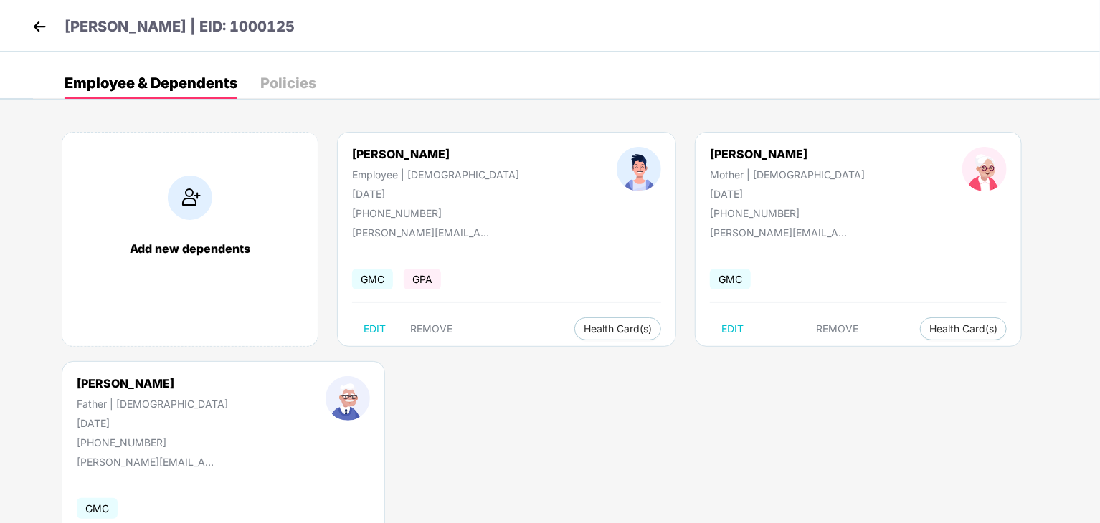
scroll to position [0, 0]
click at [29, 27] on img at bounding box center [40, 27] width 22 height 22
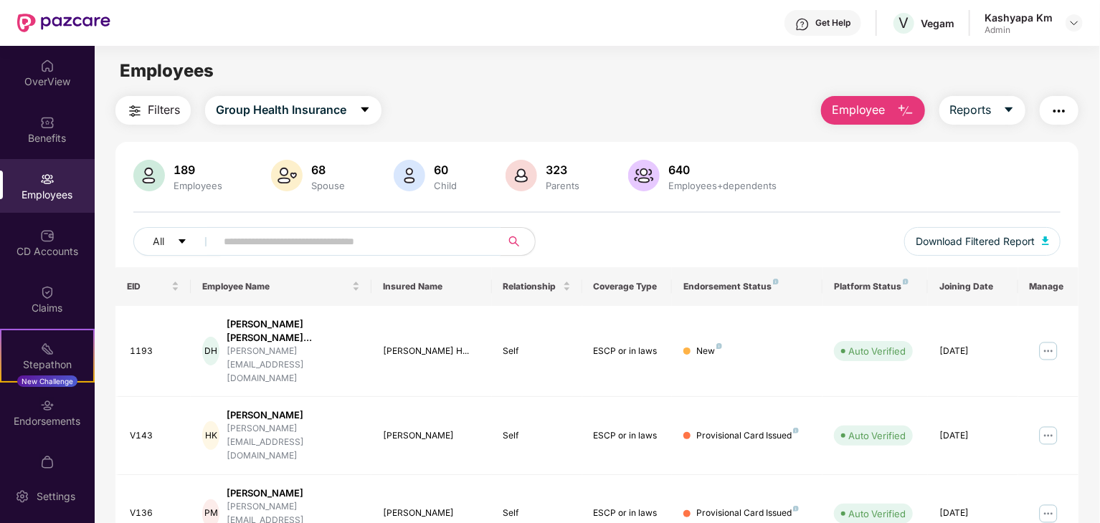
click at [389, 242] on input "text" at bounding box center [352, 242] width 257 height 22
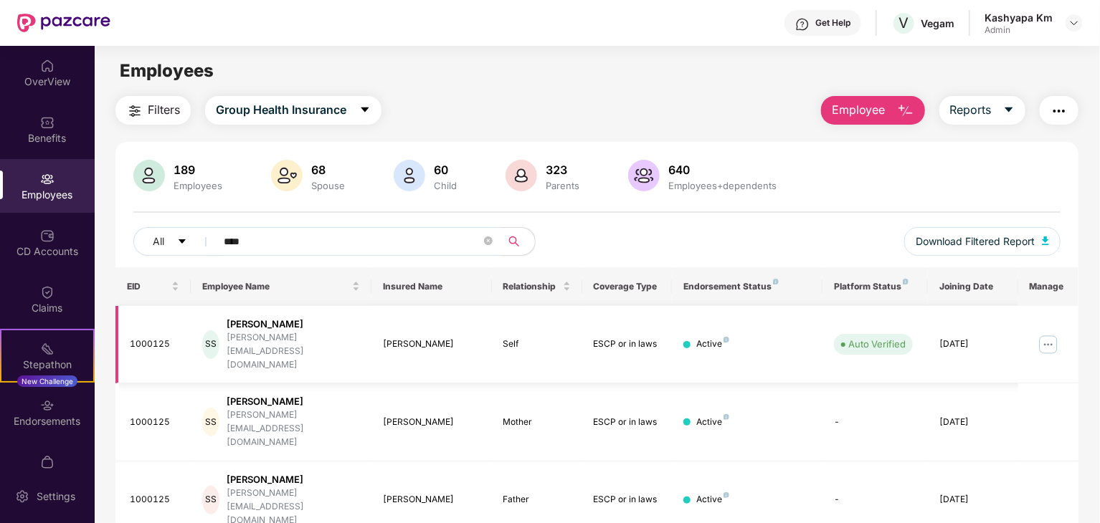
type input "****"
click at [1052, 333] on img at bounding box center [1048, 344] width 23 height 23
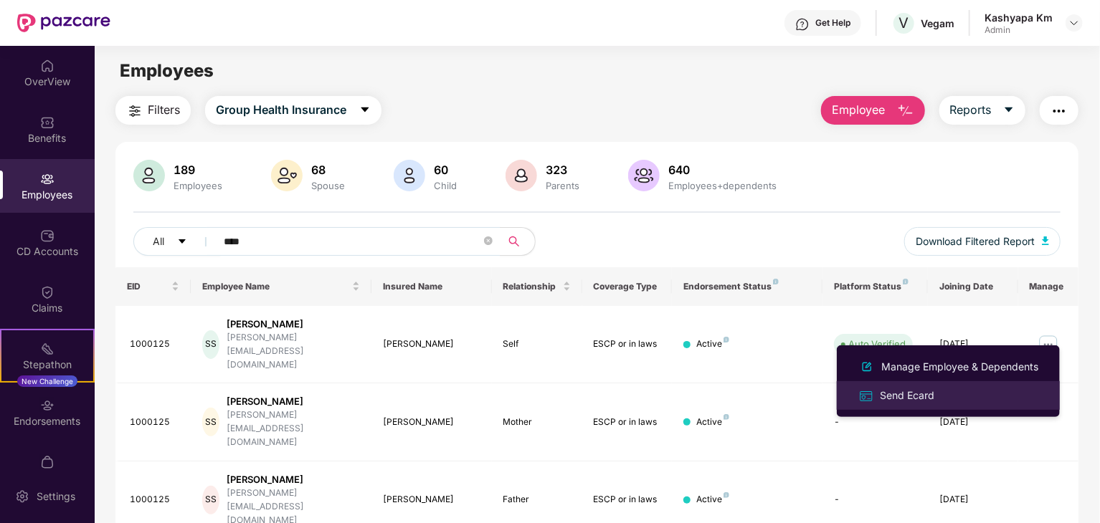
click at [930, 391] on div "Send Ecard" at bounding box center [907, 396] width 60 height 16
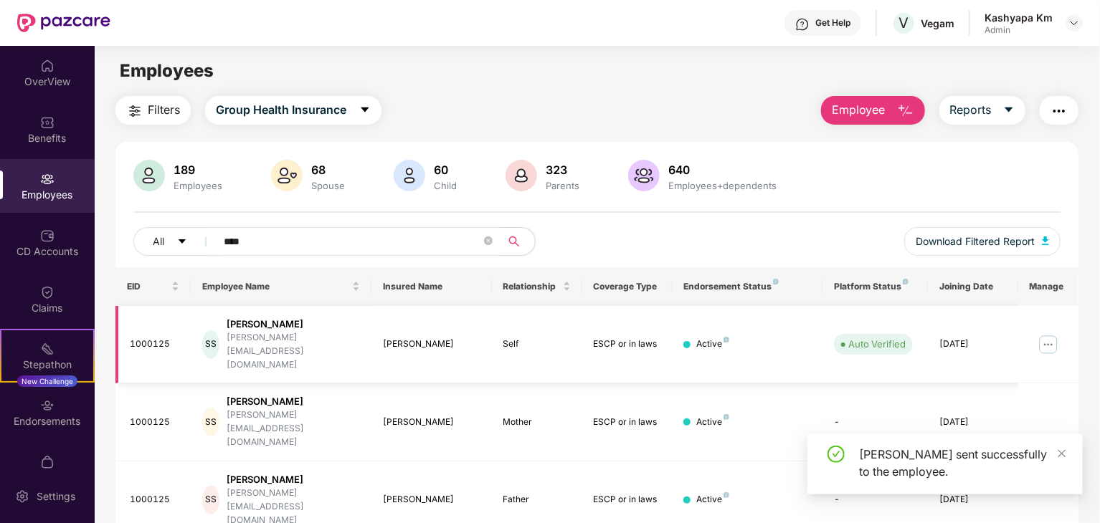
click at [1049, 333] on img at bounding box center [1048, 344] width 23 height 23
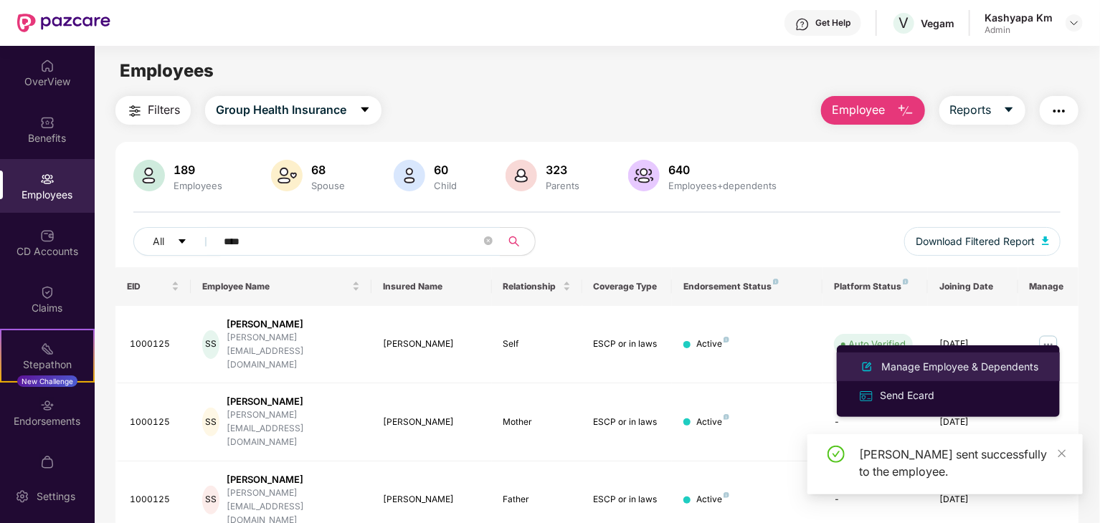
click at [977, 364] on div "Manage Employee & Dependents" at bounding box center [959, 367] width 163 height 16
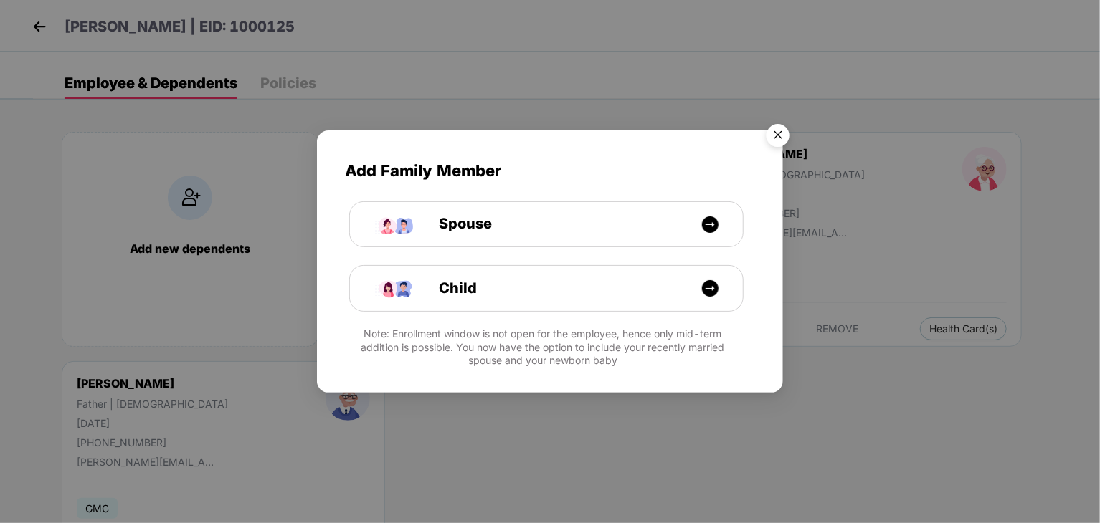
click at [781, 137] on img "Close" at bounding box center [778, 138] width 40 height 40
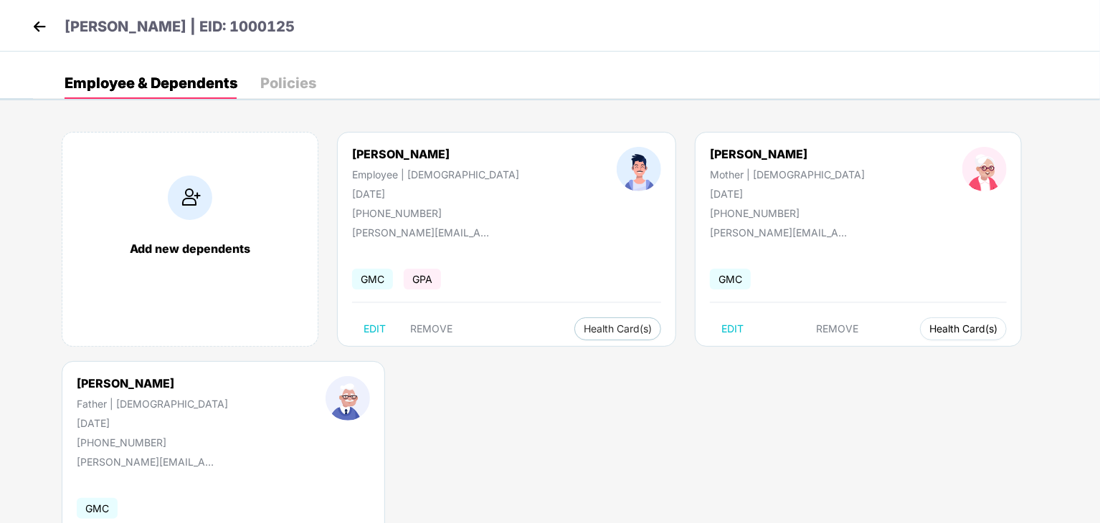
click at [929, 325] on span "Health Card(s)" at bounding box center [963, 328] width 68 height 7
click at [884, 364] on span "Health Insurance(ESCP or parent-in-law)" at bounding box center [916, 357] width 214 height 16
click at [32, 25] on img at bounding box center [40, 27] width 22 height 22
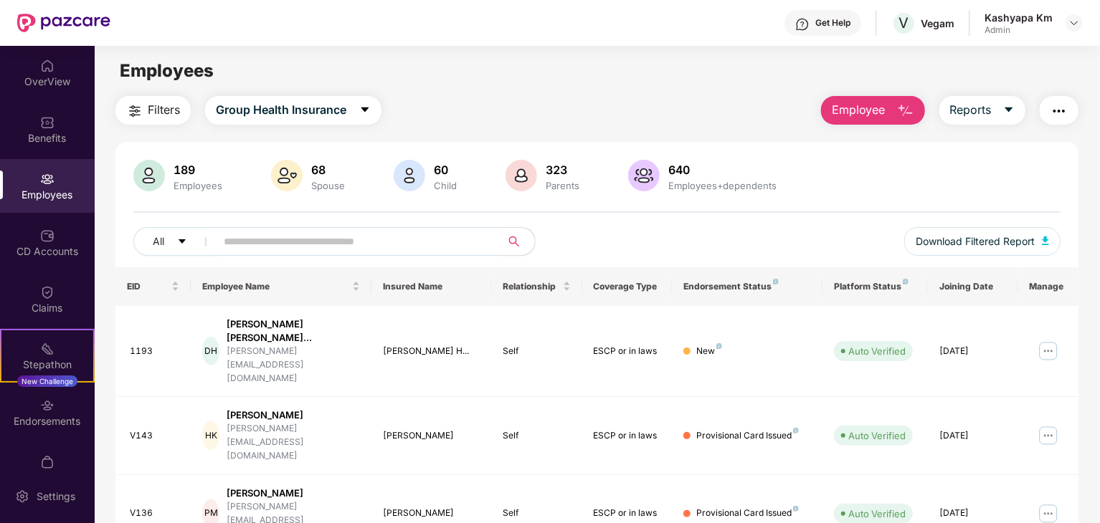
click at [235, 239] on input "text" at bounding box center [352, 242] width 257 height 22
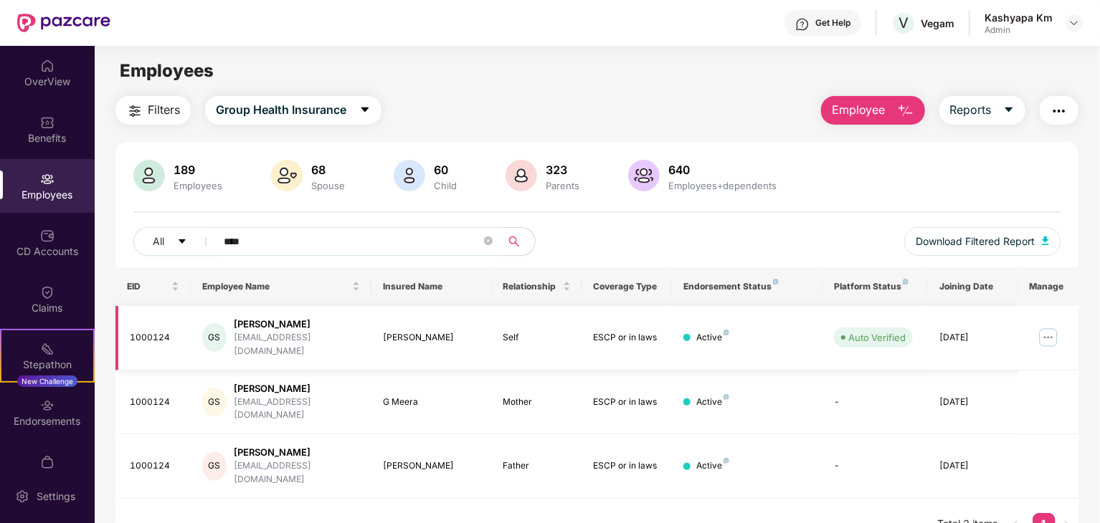
type input "****"
click at [1047, 328] on img at bounding box center [1048, 337] width 23 height 23
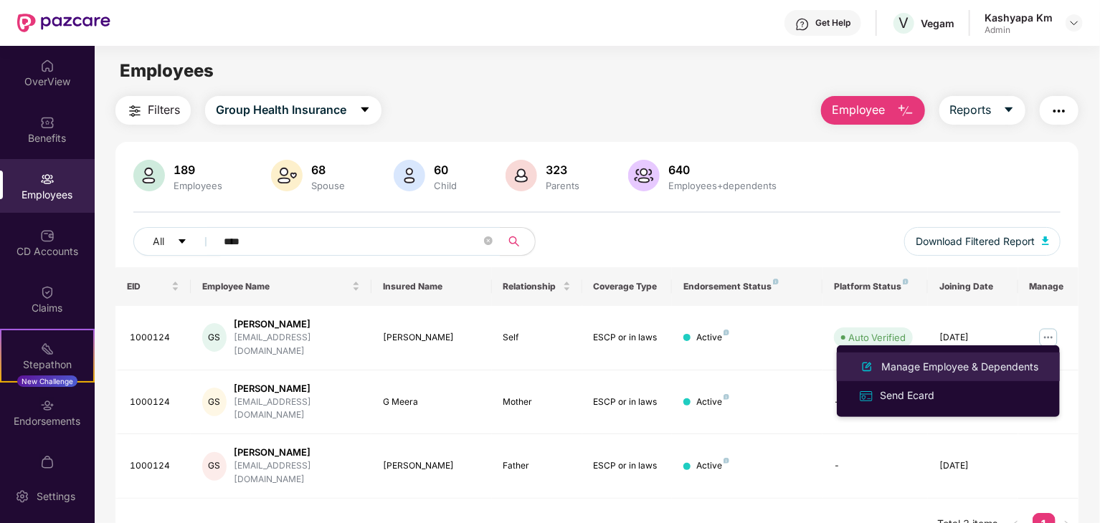
click at [964, 362] on div "Manage Employee & Dependents" at bounding box center [959, 367] width 163 height 16
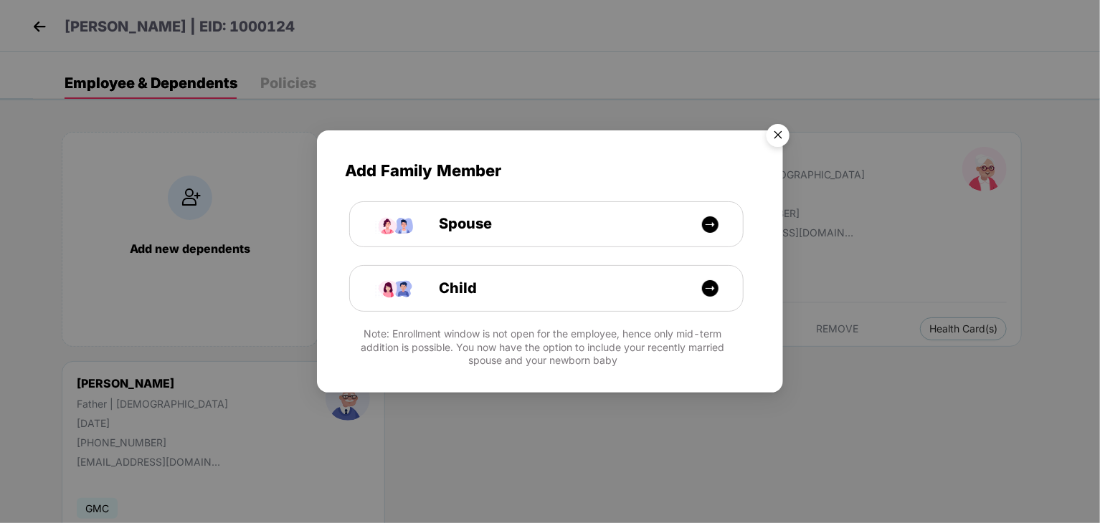
click at [779, 136] on img "Close" at bounding box center [778, 138] width 40 height 40
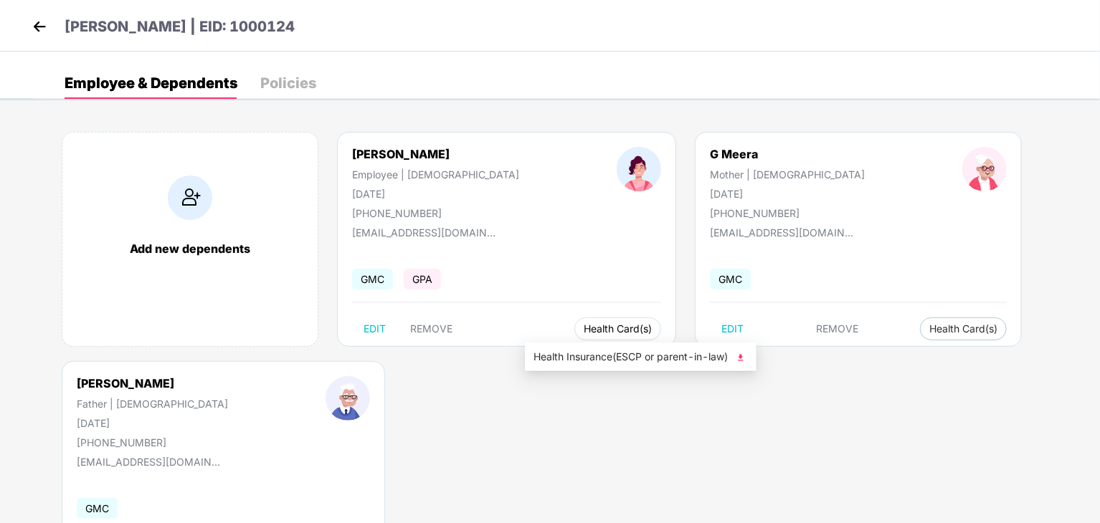
click at [583, 325] on span "Health Card(s)" at bounding box center [617, 328] width 68 height 7
click at [711, 360] on span "Health Insurance(ESCP or parent-in-law)" at bounding box center [640, 357] width 214 height 16
click at [44, 22] on img at bounding box center [40, 27] width 22 height 22
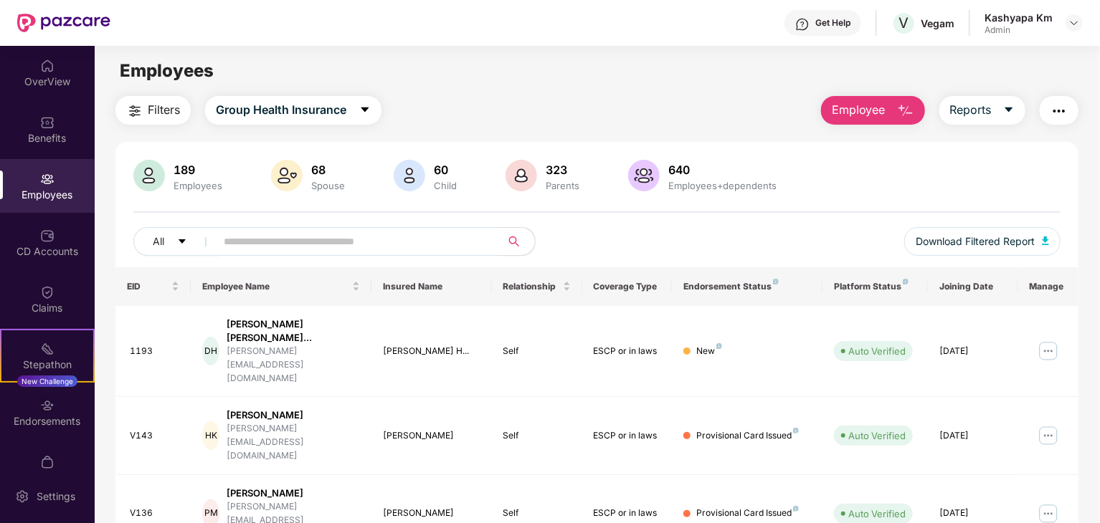
drag, startPoint x: 1073, startPoint y: 27, endPoint x: 1062, endPoint y: 38, distance: 15.7
click at [1072, 26] on img at bounding box center [1073, 22] width 11 height 11
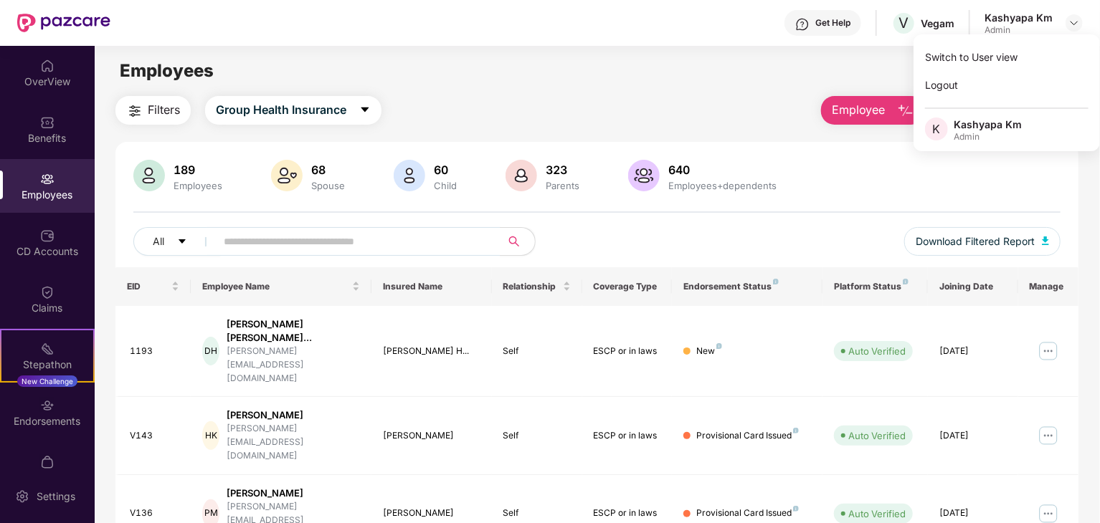
click at [969, 100] on div "Switch to User view Logout K Kashyapa Km Admin" at bounding box center [1006, 92] width 186 height 117
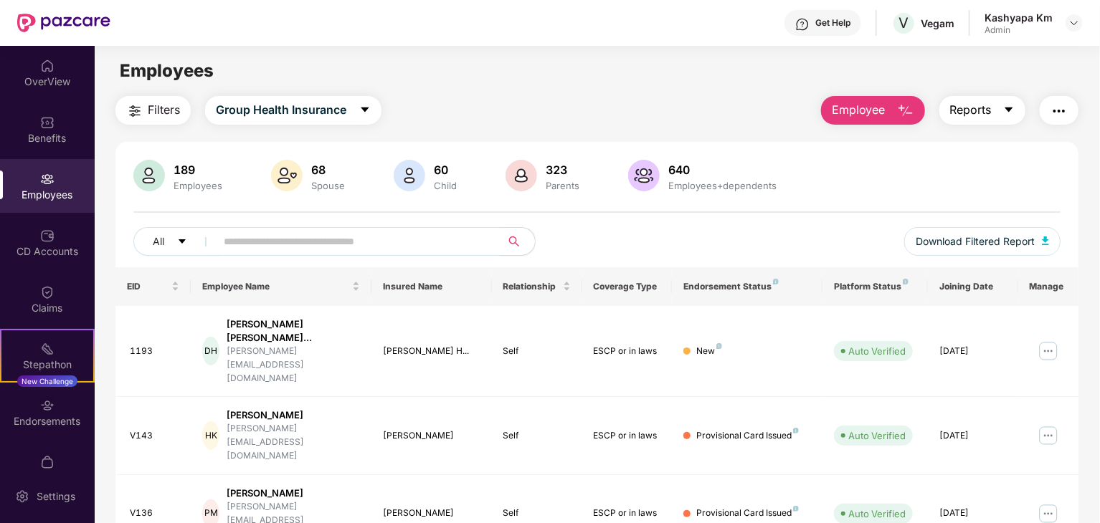
click at [963, 96] on button "Reports" at bounding box center [982, 110] width 86 height 29
click at [1074, 24] on img at bounding box center [1073, 22] width 11 height 11
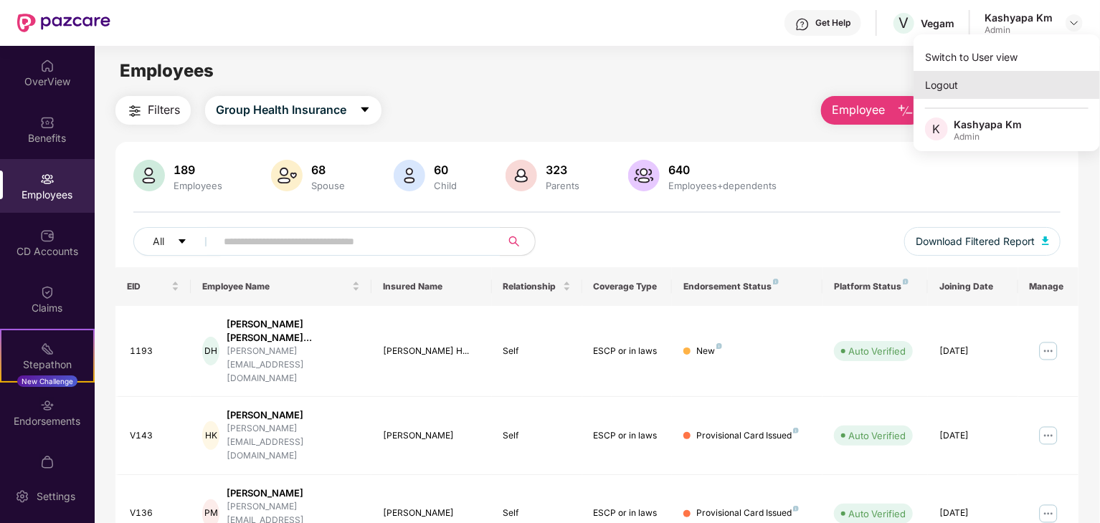
click at [966, 78] on div "Logout" at bounding box center [1006, 85] width 186 height 28
